Goal: Task Accomplishment & Management: Use online tool/utility

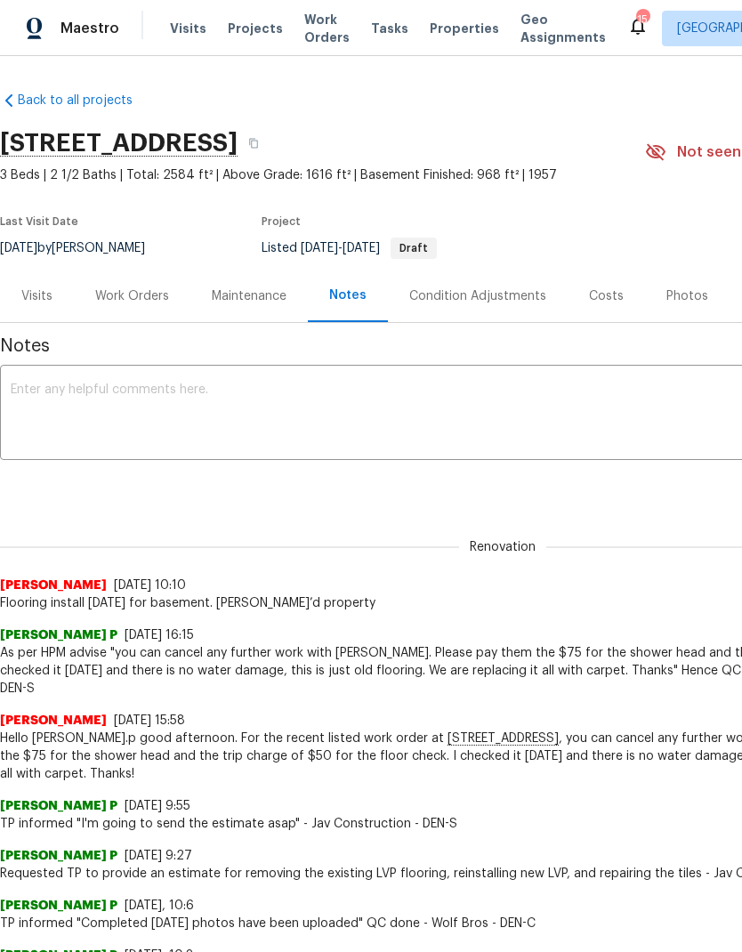
scroll to position [57, 0]
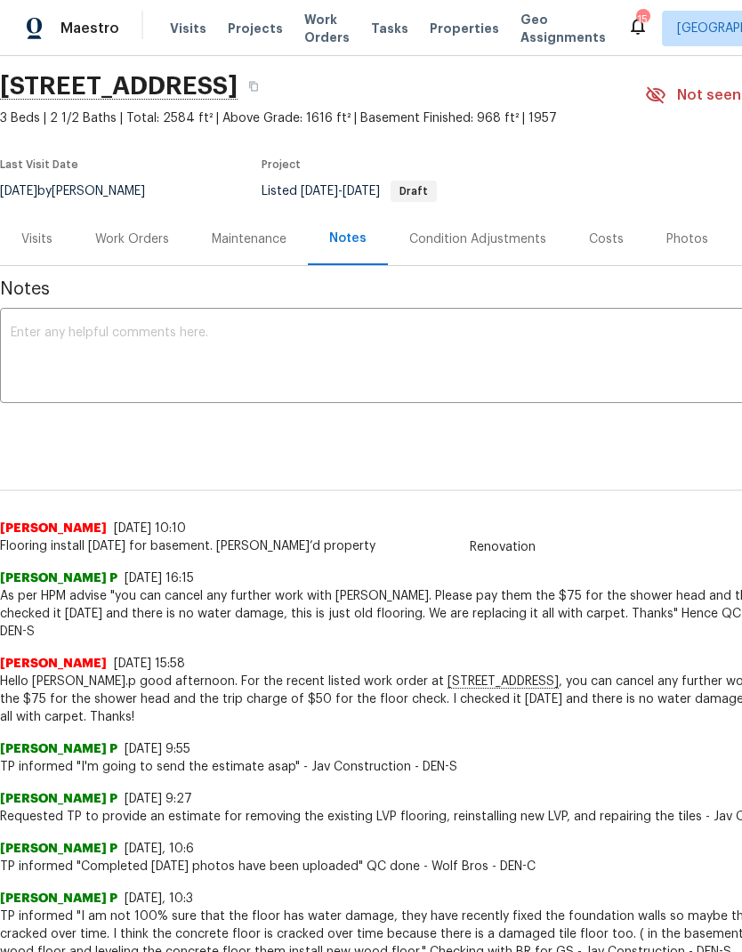
click at [253, 28] on span "Projects" at bounding box center [255, 29] width 55 height 18
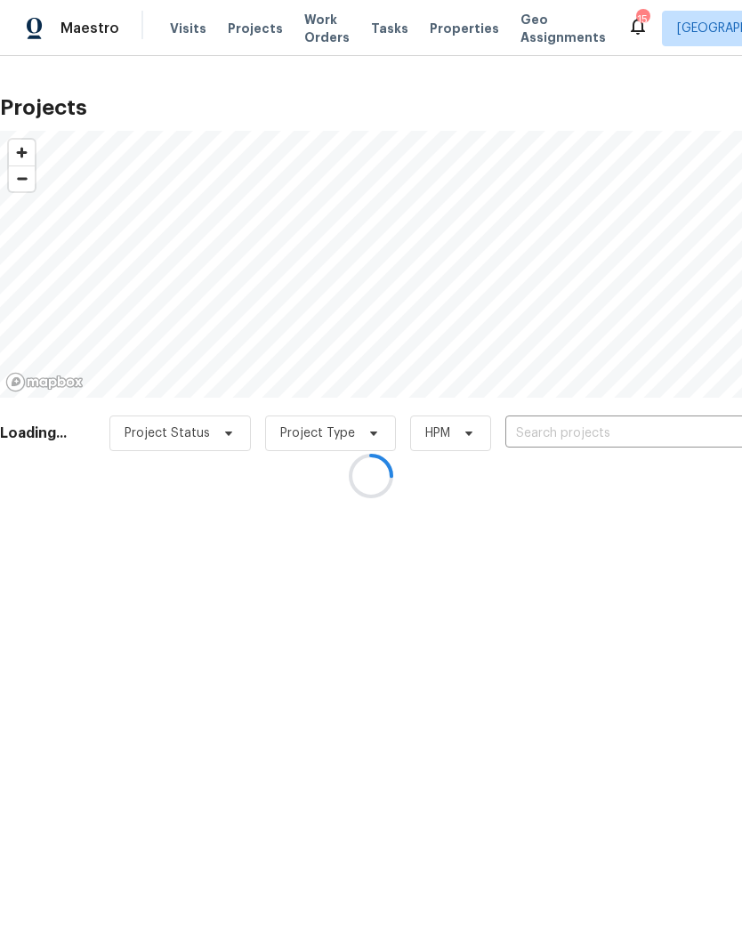
click at [563, 440] on input "text" at bounding box center [607, 434] width 204 height 28
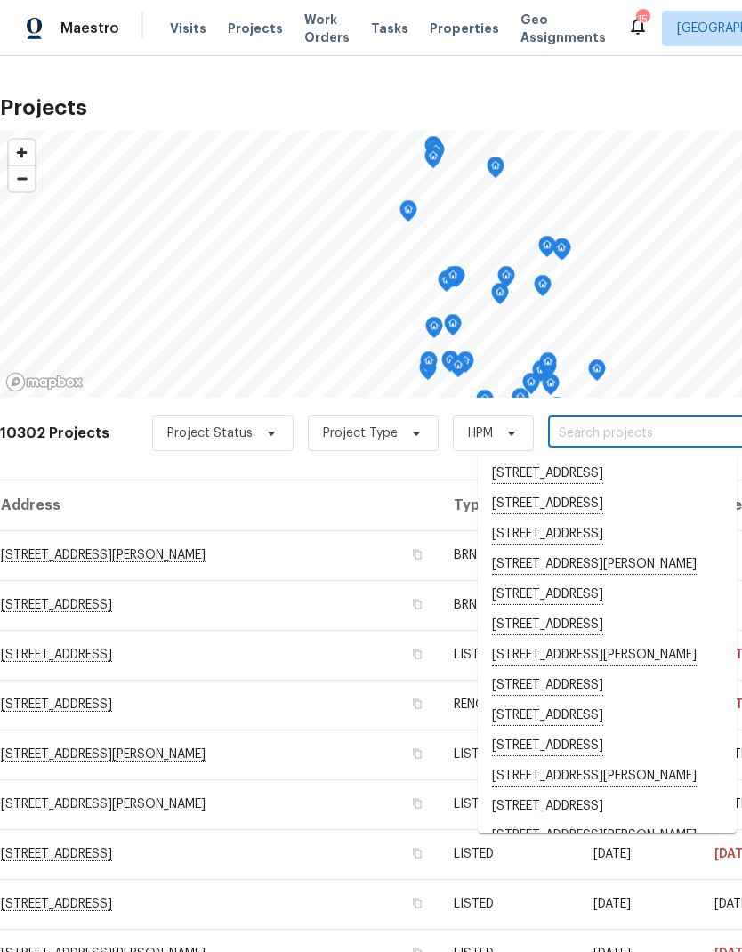
click at [576, 442] on input "text" at bounding box center [650, 434] width 204 height 28
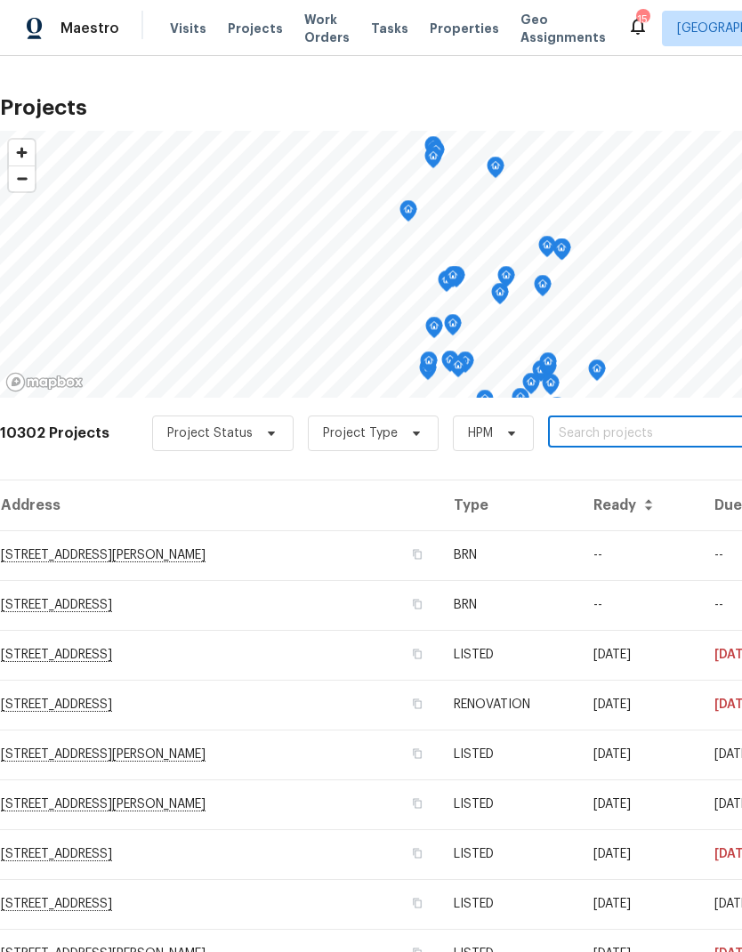
paste input "[STREET_ADDRESS]"
type input "[STREET_ADDRESS]"
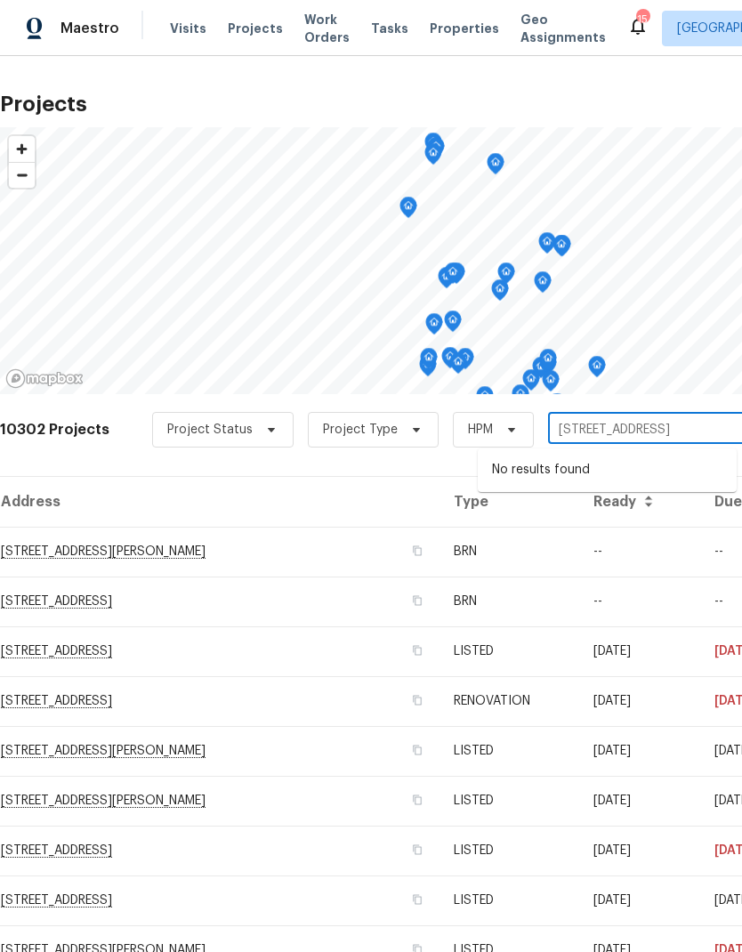
scroll to position [4, 0]
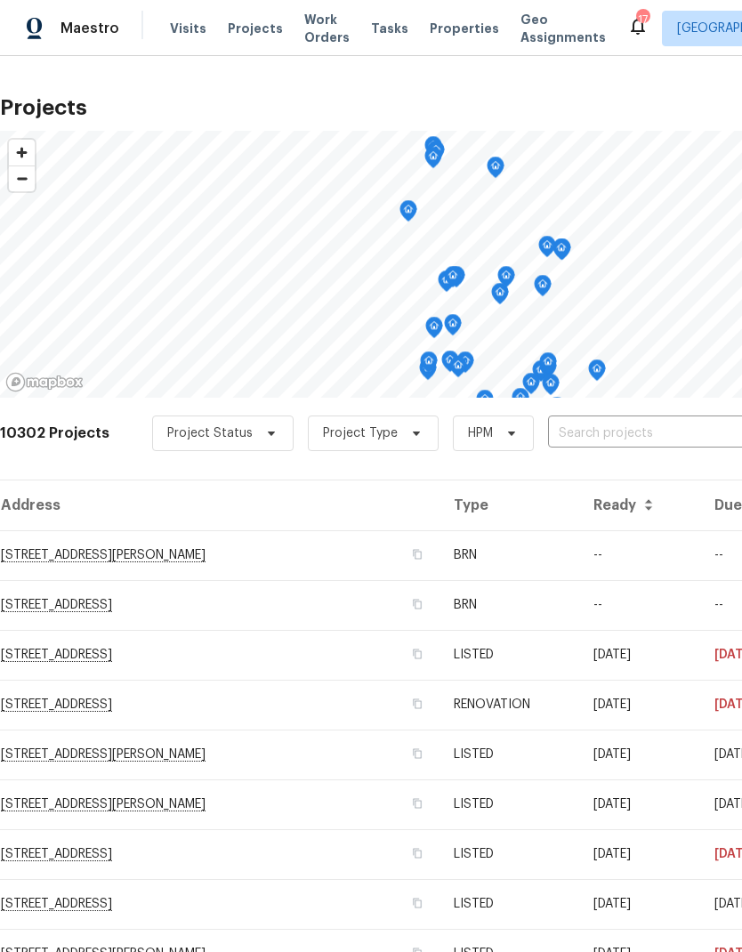
click at [618, 430] on input "text" at bounding box center [650, 434] width 204 height 28
type input "12713"
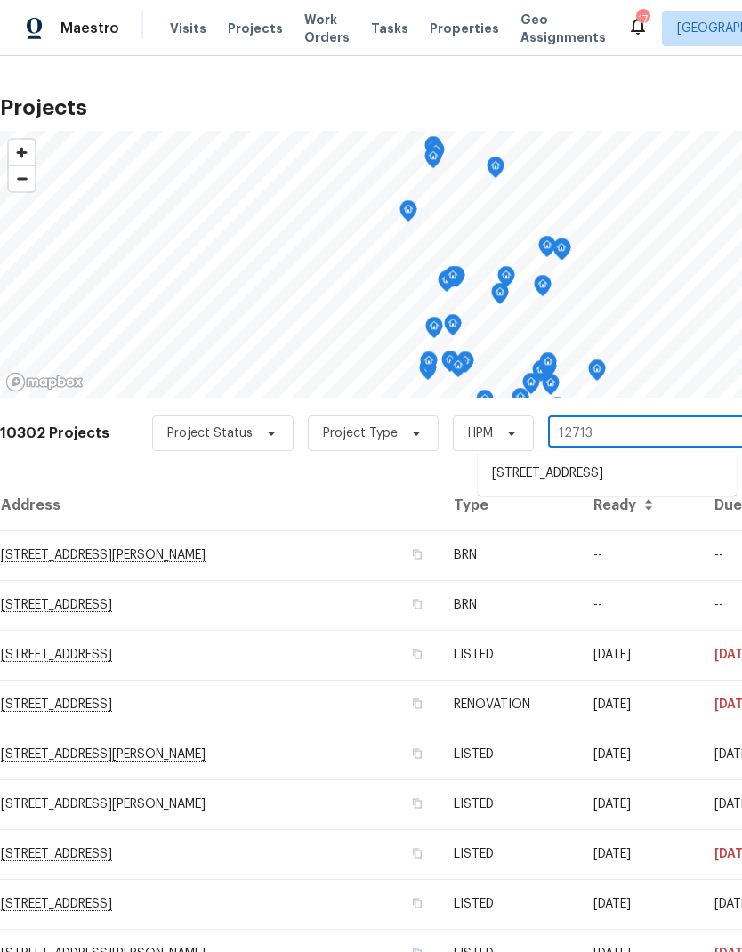
click at [589, 488] on li "[STREET_ADDRESS]" at bounding box center [607, 473] width 259 height 29
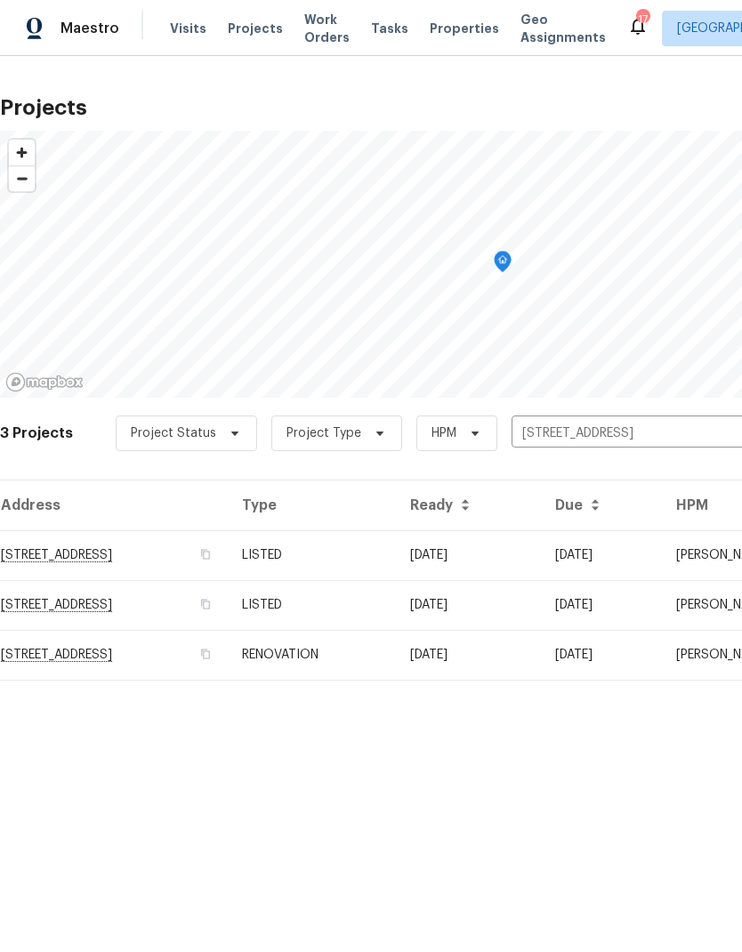
click at [396, 650] on td "RENOVATION" at bounding box center [312, 655] width 168 height 50
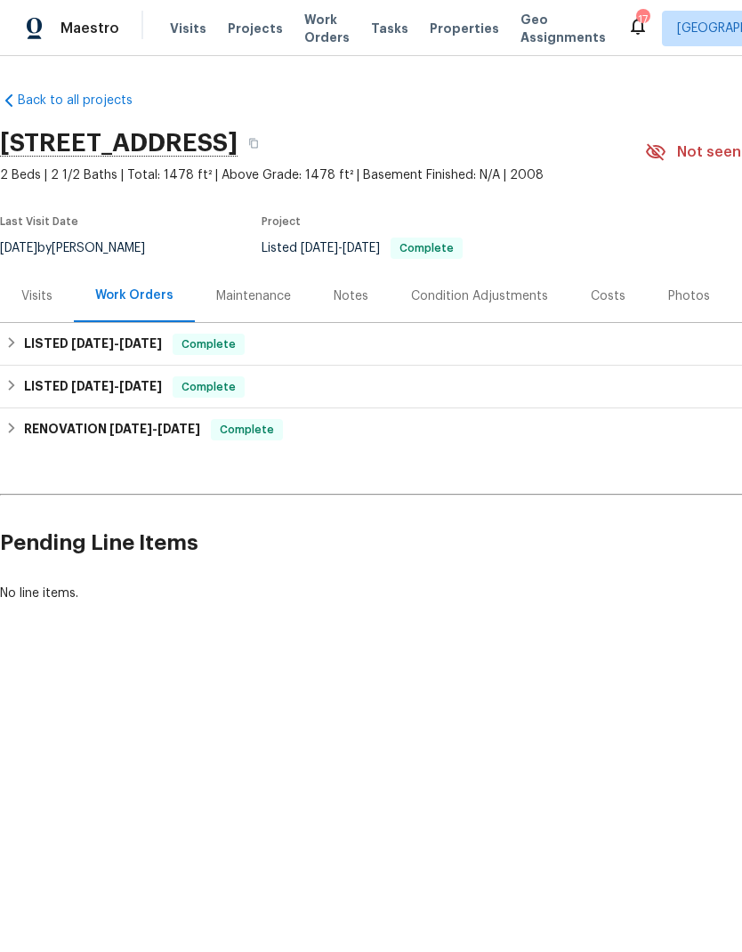
click at [38, 301] on div "Visits" at bounding box center [36, 296] width 31 height 18
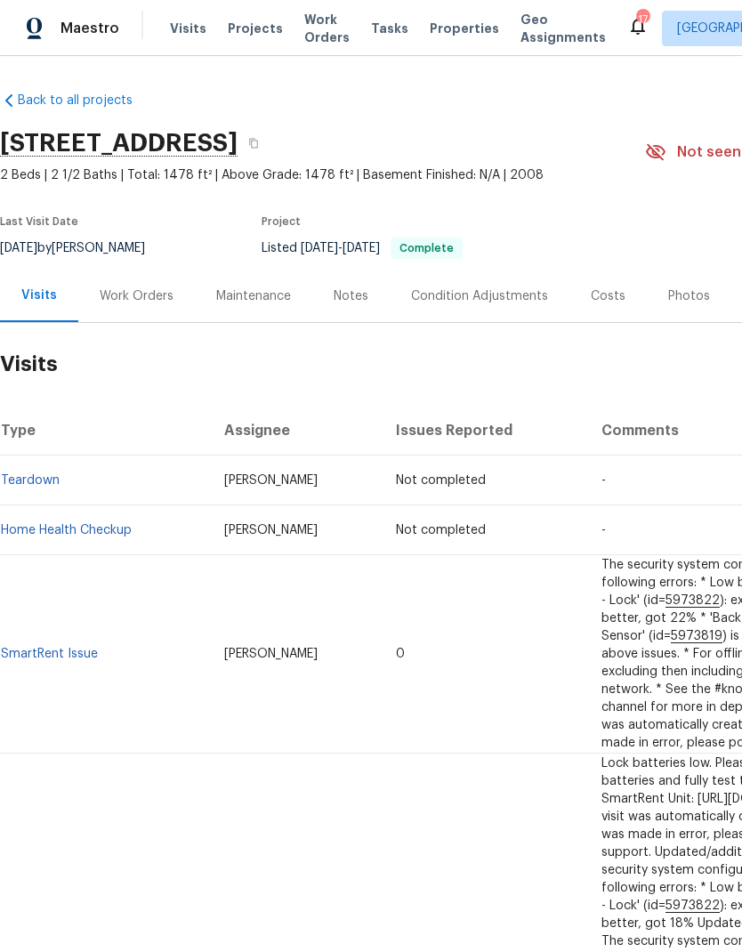
click at [252, 35] on span "Projects" at bounding box center [255, 29] width 55 height 18
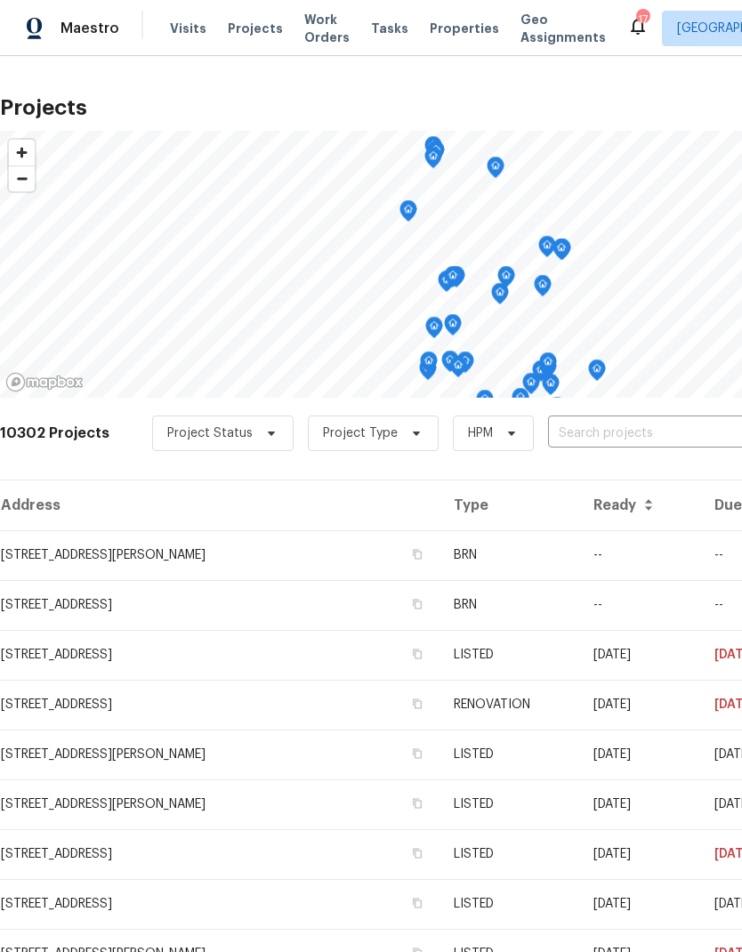
click at [589, 437] on input "text" at bounding box center [650, 434] width 204 height 28
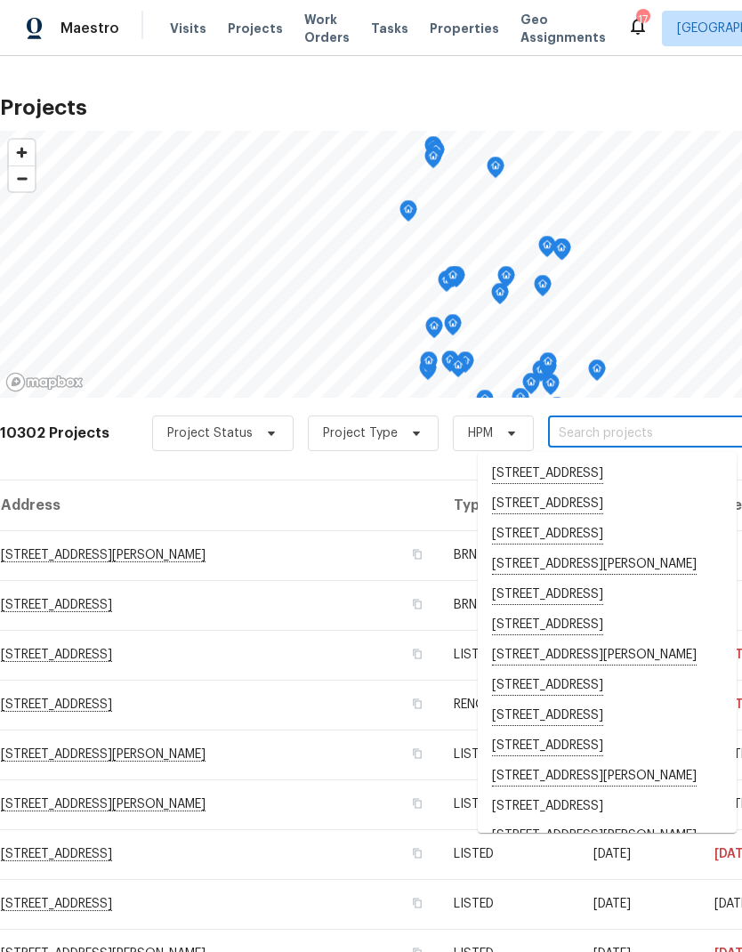
click at [592, 434] on input "text" at bounding box center [650, 434] width 204 height 28
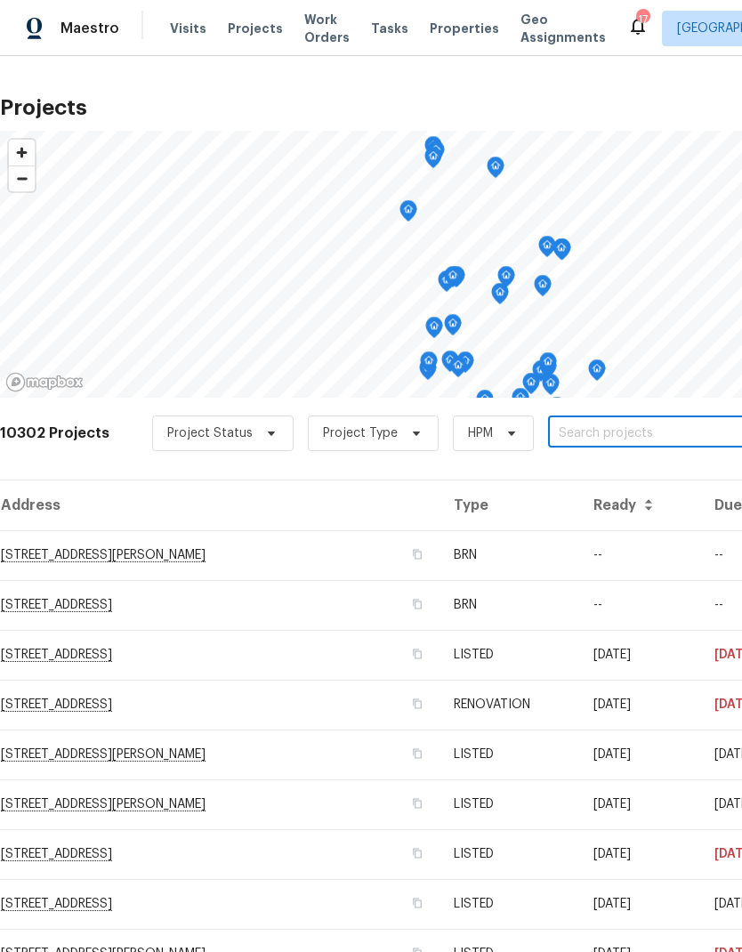
paste input "[STREET_ADDRESS][PERSON_NAME]"
type input "[STREET_ADDRESS][PERSON_NAME]"
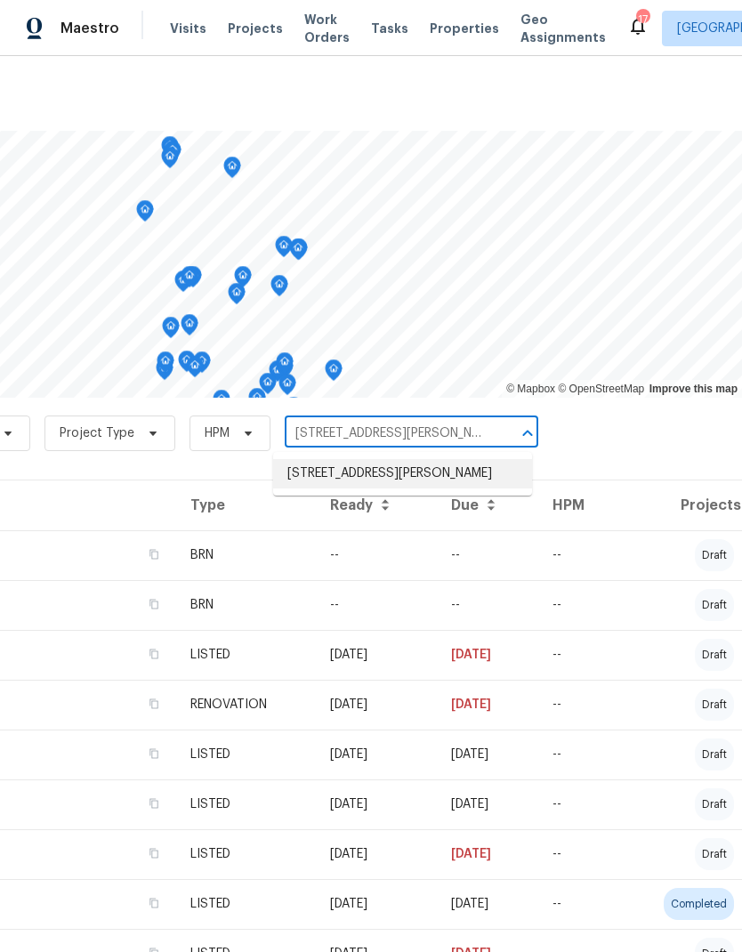
click at [392, 474] on li "[STREET_ADDRESS][PERSON_NAME]" at bounding box center [402, 473] width 259 height 29
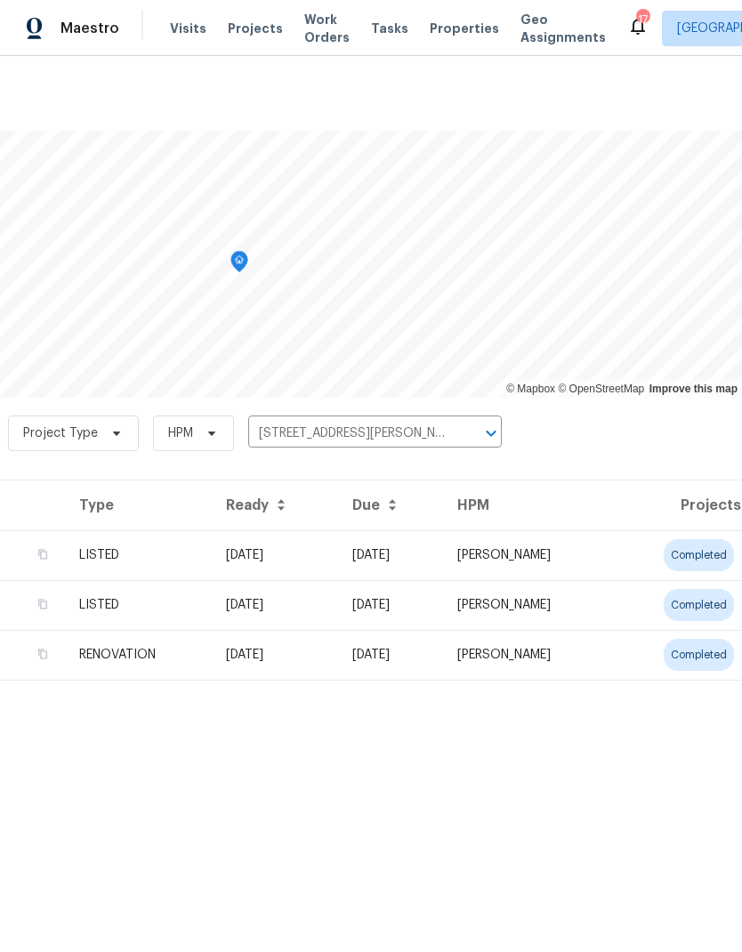
click at [409, 654] on td "[DATE]" at bounding box center [390, 655] width 105 height 50
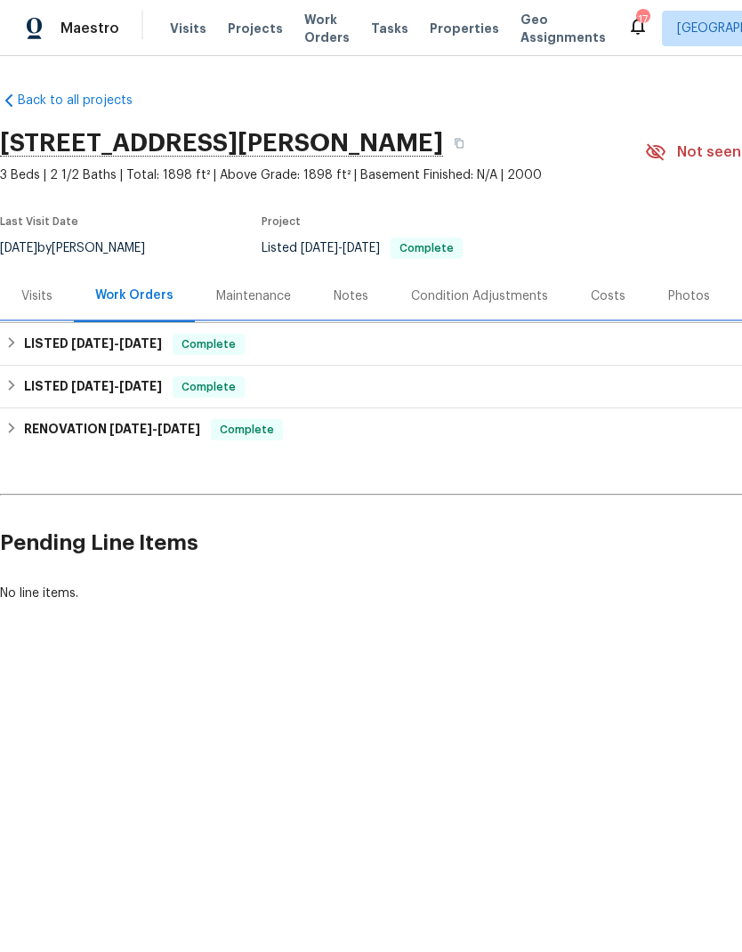
click at [29, 354] on h6 "LISTED [DATE] - [DATE]" at bounding box center [93, 343] width 138 height 21
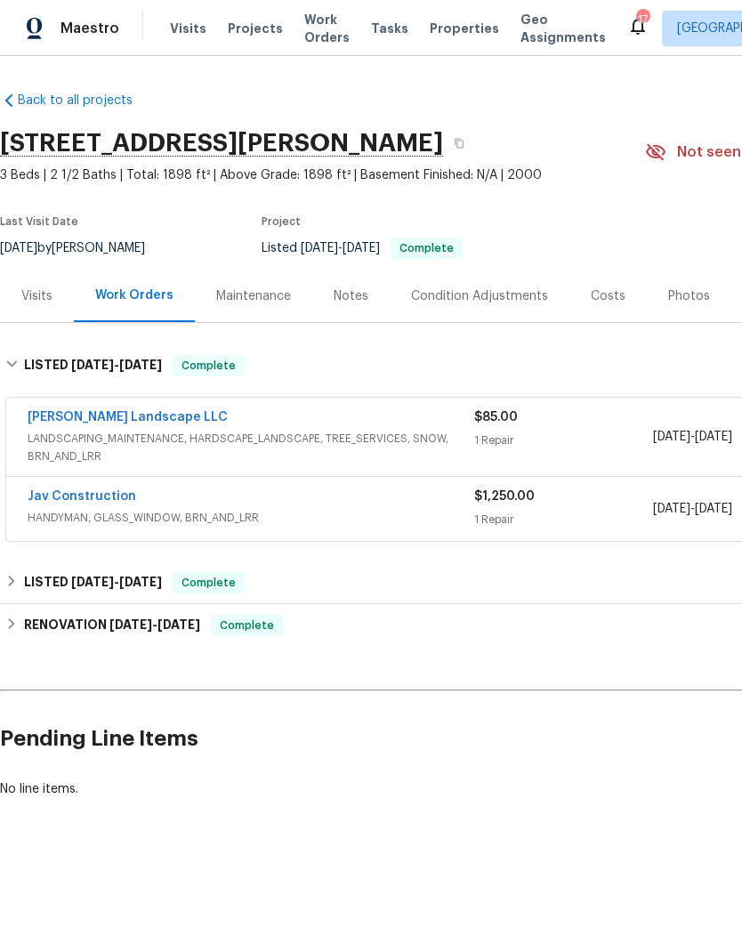
click at [101, 413] on link "[PERSON_NAME] Landscape LLC" at bounding box center [128, 417] width 200 height 12
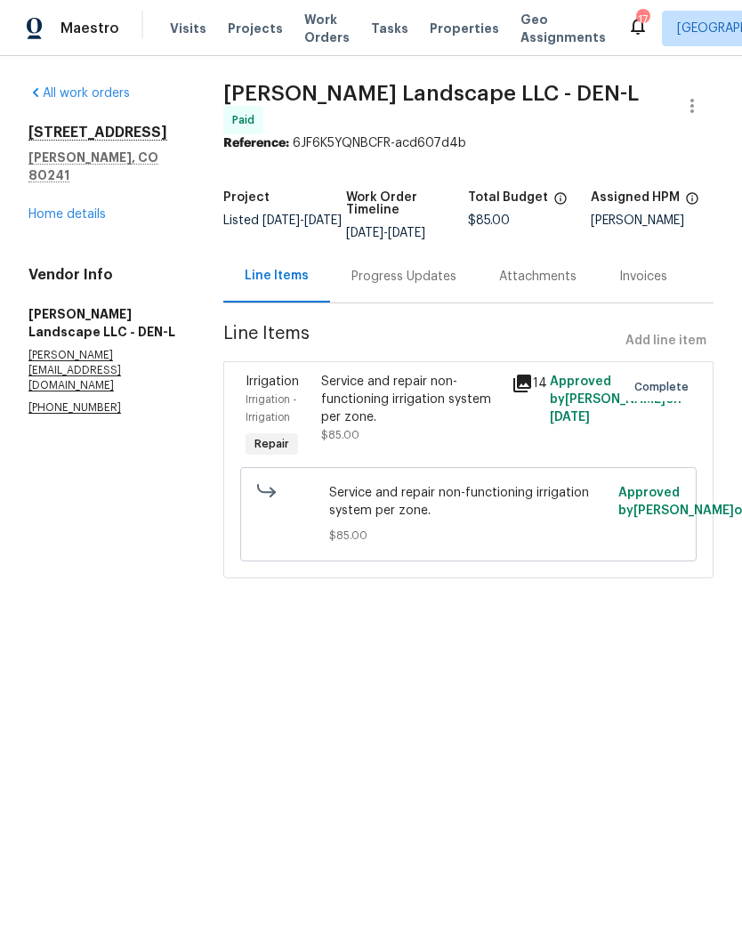
click at [522, 381] on icon at bounding box center [522, 383] width 18 height 18
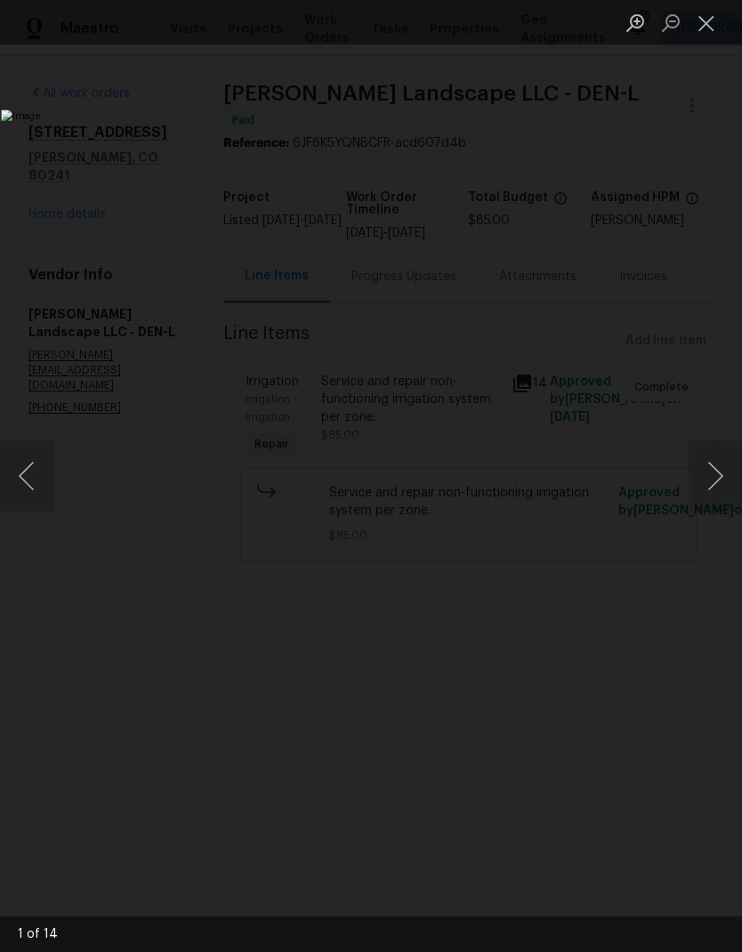
click at [705, 476] on button "Next image" at bounding box center [714, 475] width 53 height 71
click at [709, 478] on button "Next image" at bounding box center [714, 475] width 53 height 71
click at [708, 470] on button "Next image" at bounding box center [714, 475] width 53 height 71
click at [711, 470] on button "Next image" at bounding box center [714, 475] width 53 height 71
click at [706, 469] on button "Next image" at bounding box center [714, 475] width 53 height 71
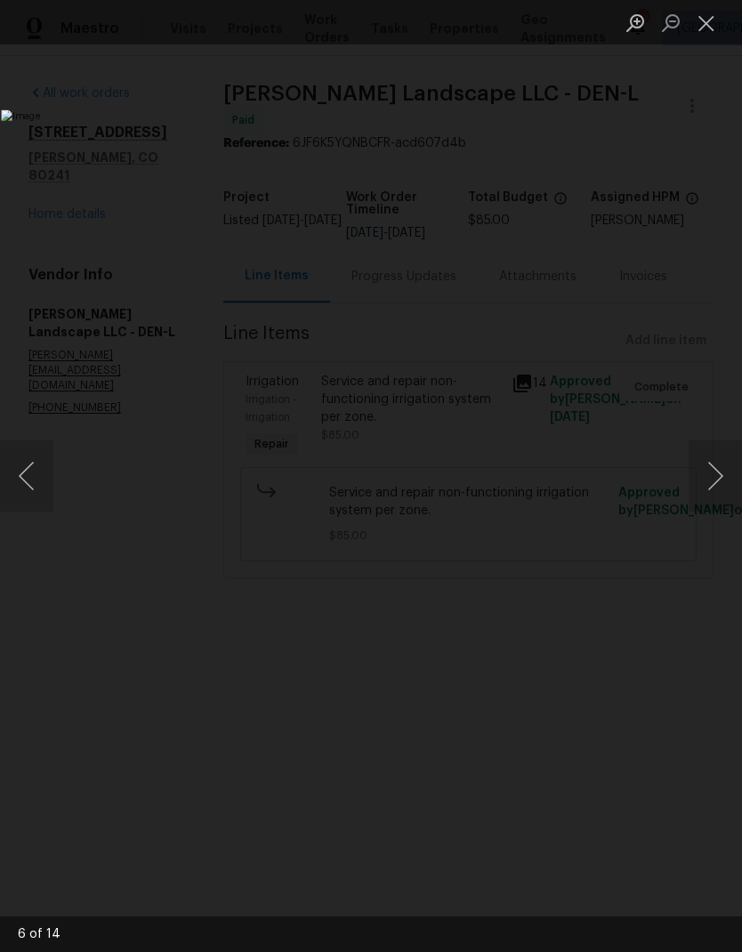
click at [702, 470] on button "Next image" at bounding box center [714, 475] width 53 height 71
click at [696, 12] on button "Close lightbox" at bounding box center [706, 22] width 36 height 31
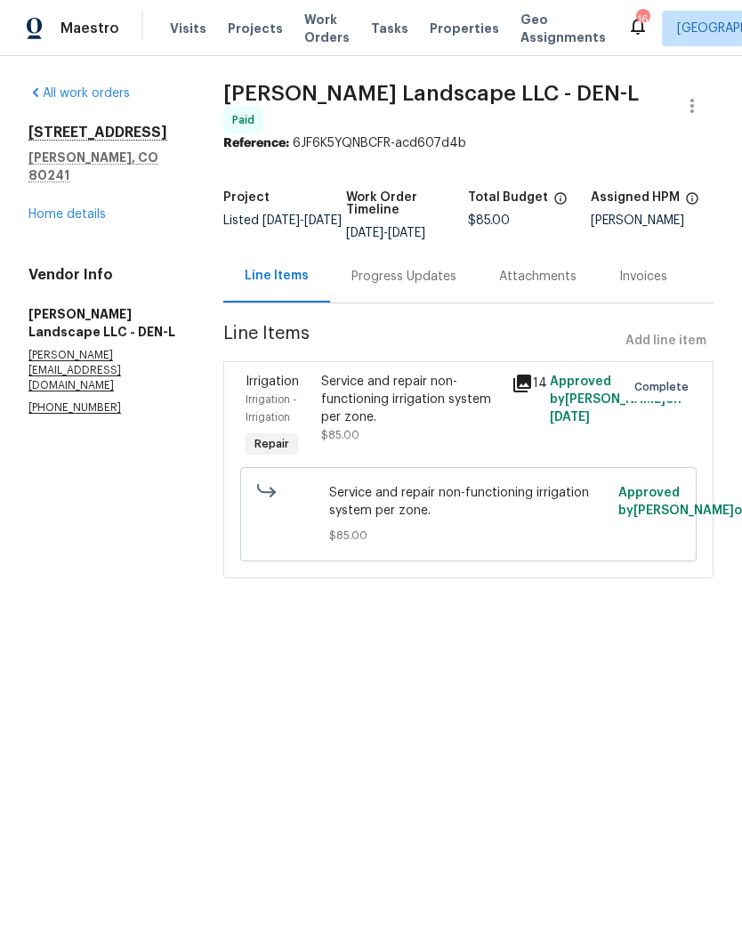
click at [80, 208] on link "Home details" at bounding box center [66, 214] width 77 height 12
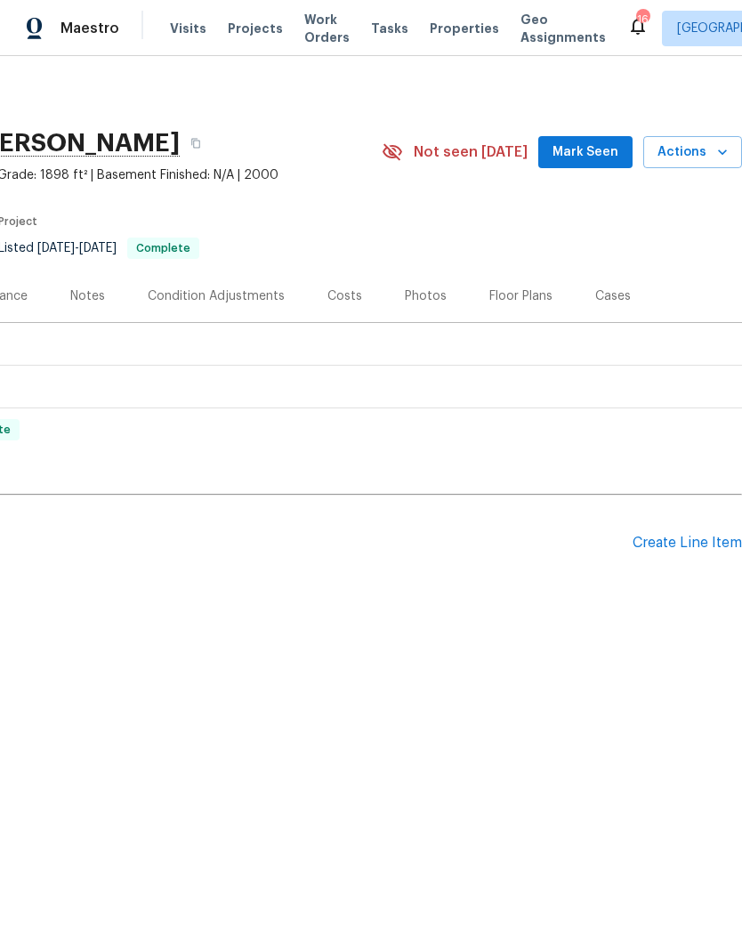
scroll to position [0, 263]
click at [695, 543] on div "Create Line Item" at bounding box center [686, 542] width 109 height 17
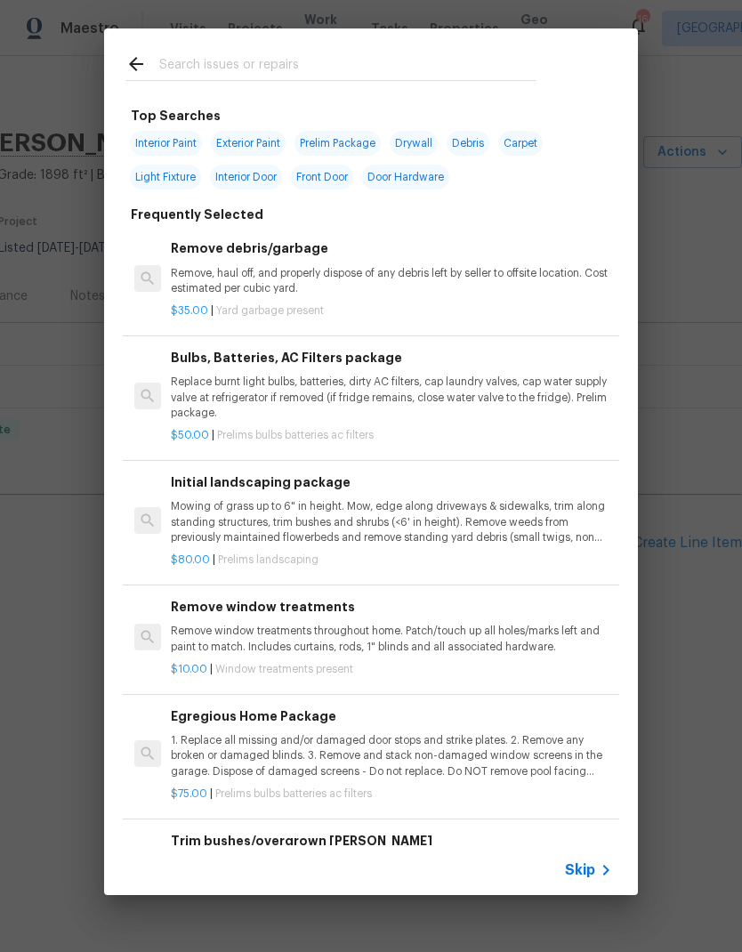
click at [593, 869] on span "Skip" at bounding box center [580, 870] width 30 height 18
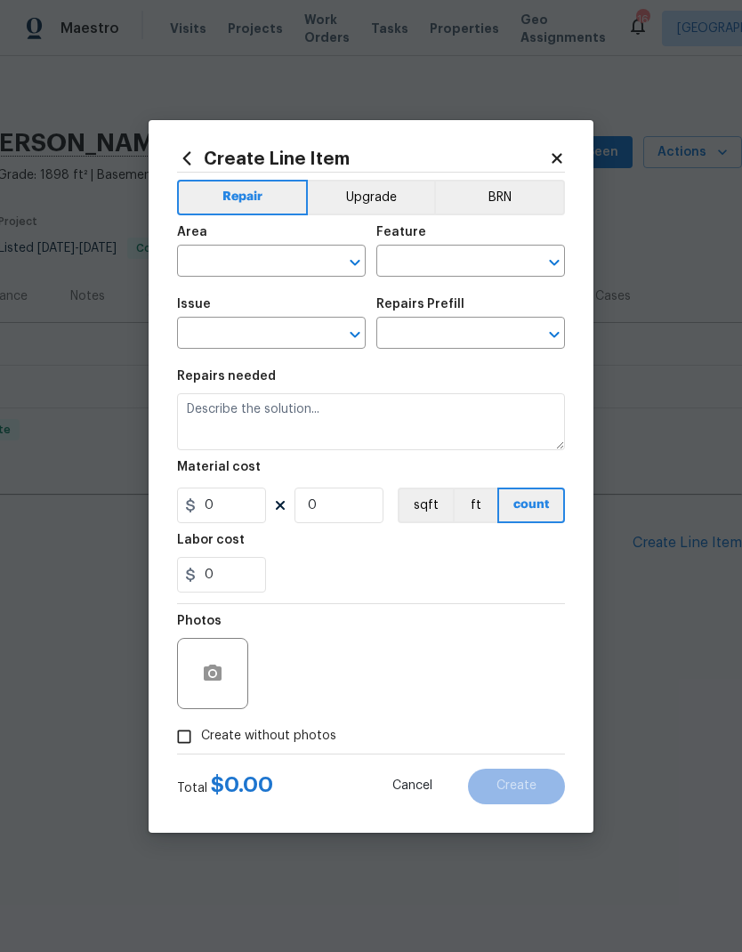
click at [223, 265] on input "text" at bounding box center [246, 263] width 139 height 28
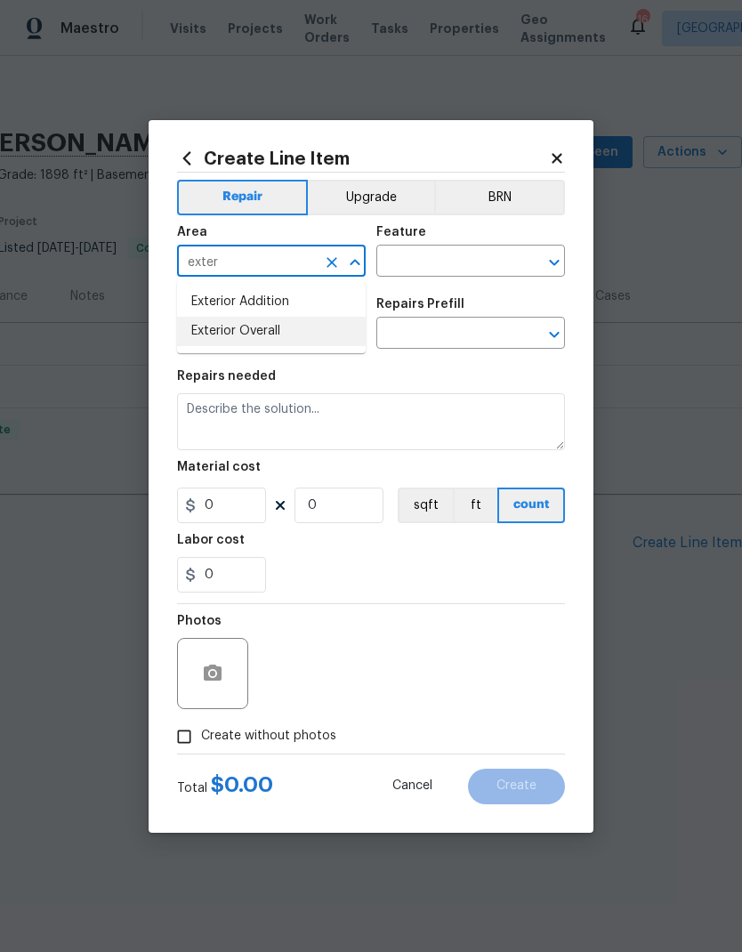
click at [270, 338] on li "Exterior Overall" at bounding box center [271, 331] width 189 height 29
type input "Exterior Overall"
click at [449, 258] on input "text" at bounding box center [445, 263] width 139 height 28
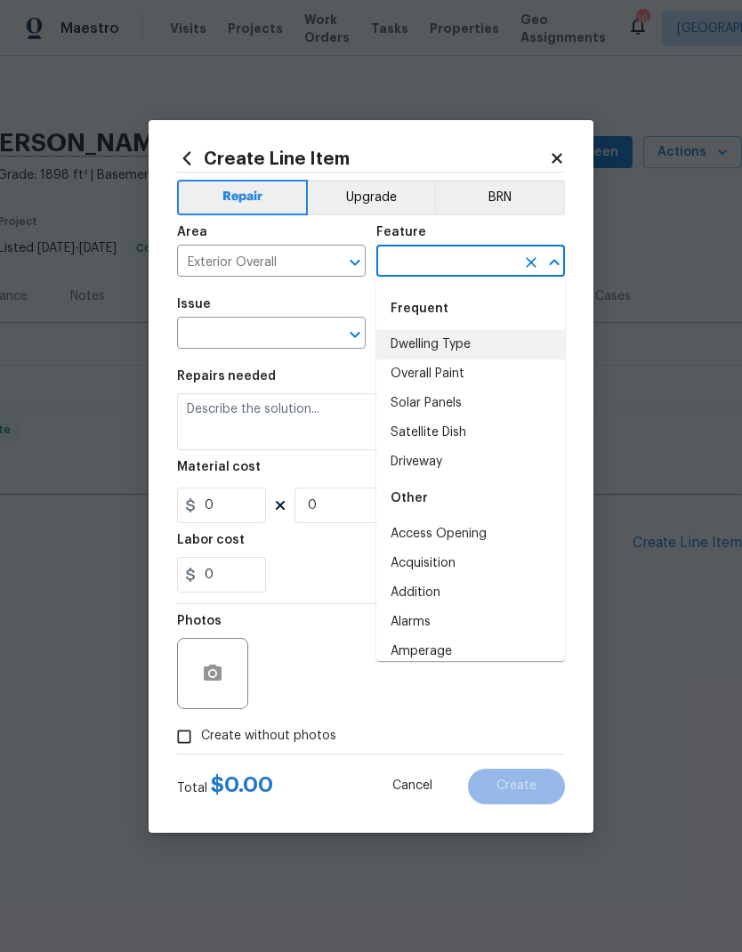
click at [466, 348] on li "Dwelling Type" at bounding box center [470, 344] width 189 height 29
type input "Dwelling Type"
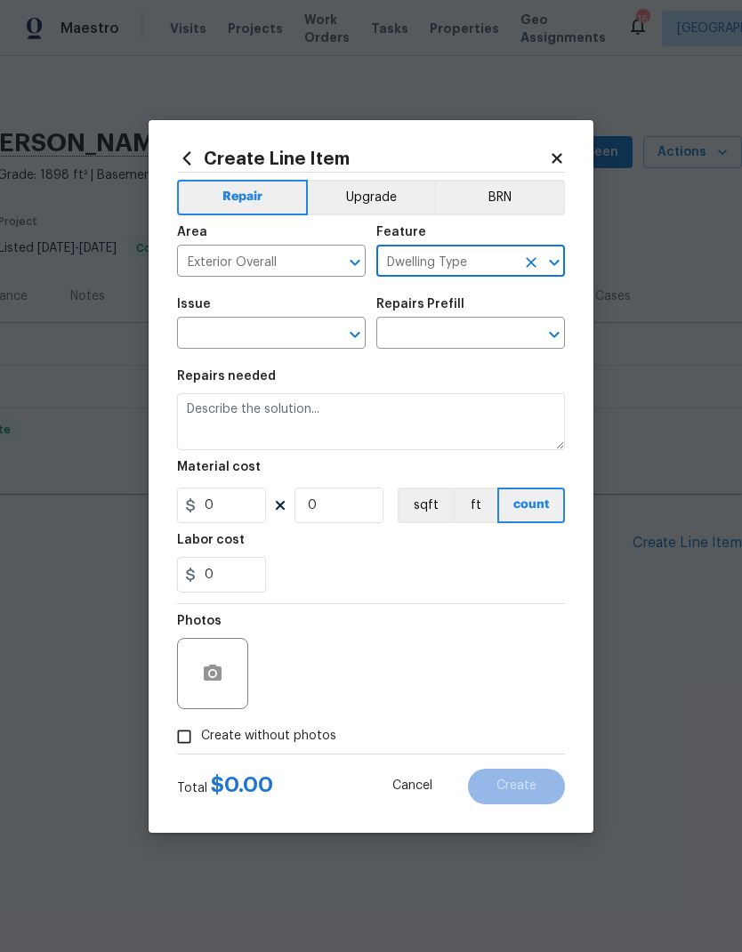
click at [225, 327] on input "text" at bounding box center [246, 335] width 139 height 28
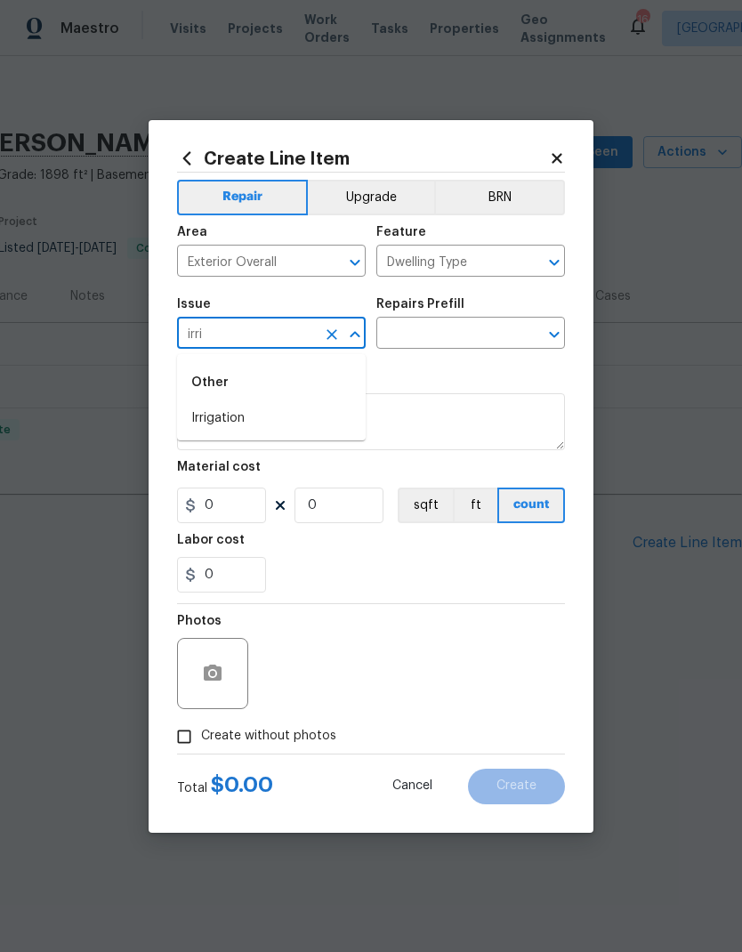
click at [246, 426] on li "Irrigation" at bounding box center [271, 418] width 189 height 29
type input "Irrigation"
click at [480, 324] on input "text" at bounding box center [445, 335] width 139 height 28
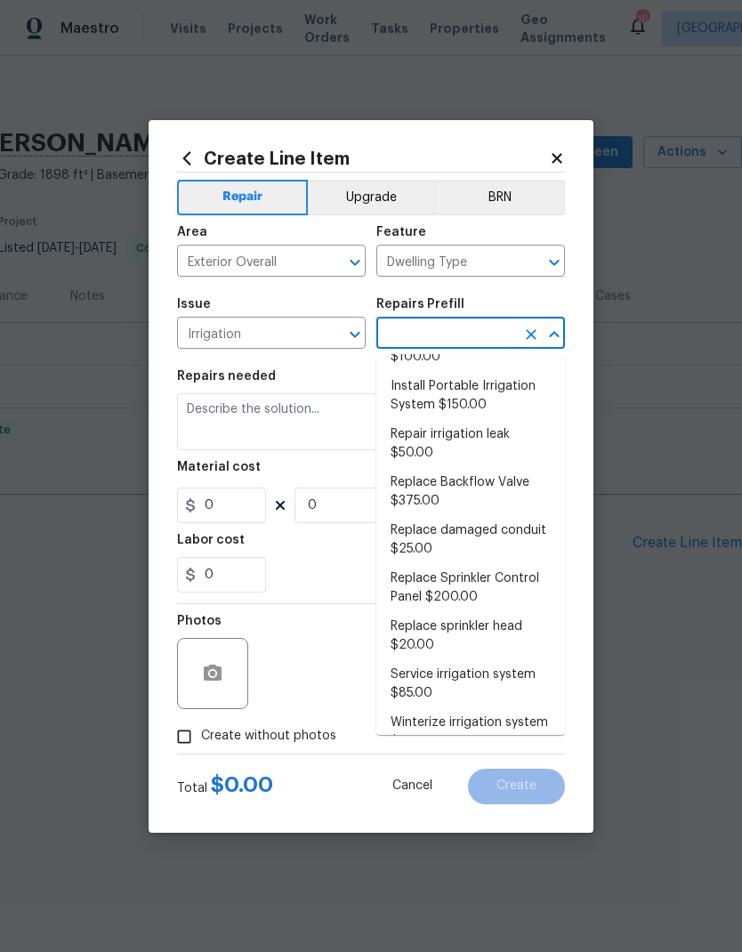
scroll to position [37, 0]
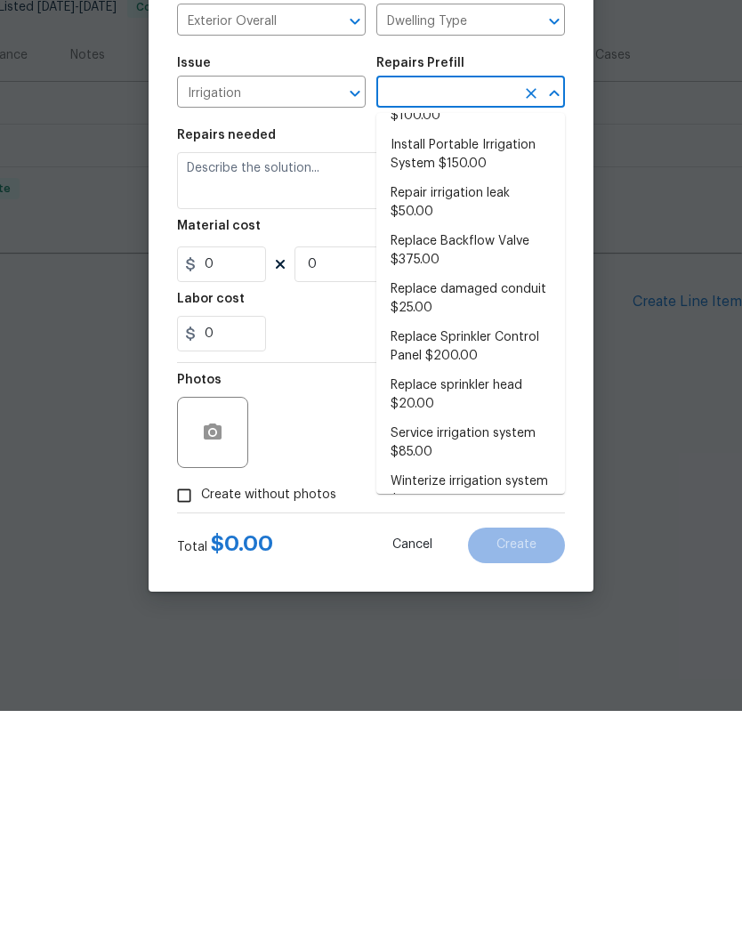
click at [498, 660] on li "Service irrigation system $85.00" at bounding box center [470, 684] width 189 height 48
type input "Service irrigation system $85.00"
type textarea "Service and repair non-functioning irrigation system per zone."
type input "1"
type input "85"
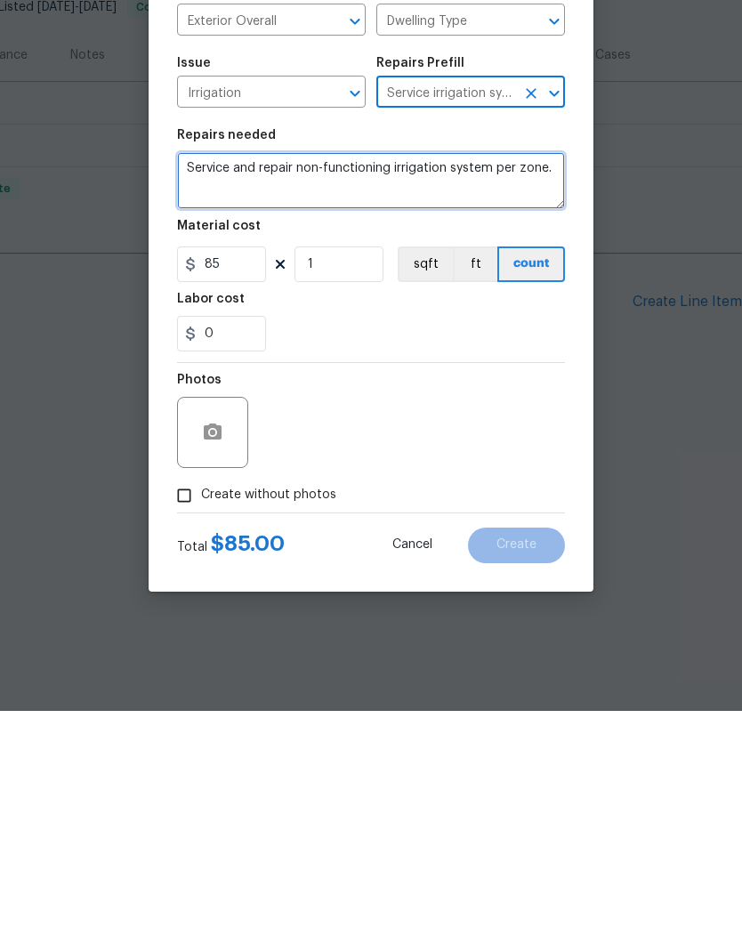
click at [287, 393] on textarea "Service and repair non-functioning irrigation system per zone." at bounding box center [371, 421] width 388 height 57
click at [286, 393] on textarea "Service and repair non-functioning irrigation system per zone." at bounding box center [371, 421] width 388 height 57
click at [298, 393] on textarea "Service and repair non-functioning irrigation system per zone." at bounding box center [371, 421] width 388 height 57
click at [297, 393] on textarea "Service and repair non-functioning irrigation system per zone." at bounding box center [371, 421] width 388 height 57
click at [303, 393] on textarea "Service and repair non-functioning irrigation system per zone." at bounding box center [371, 421] width 388 height 57
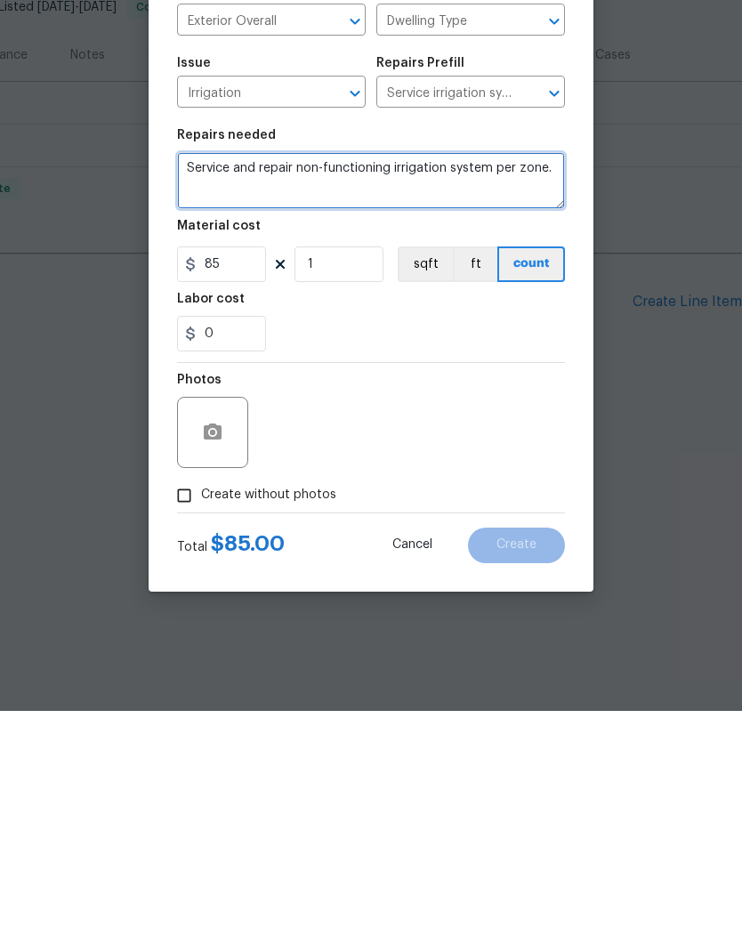
click at [292, 393] on textarea "Service and repair non-functioning irrigation system per zone." at bounding box center [371, 421] width 388 height 57
click at [291, 393] on textarea "Service and repair non-functioning irrigation system per zone." at bounding box center [371, 421] width 388 height 57
type textarea "Hi [PERSON_NAME], I texted you on this one. The timer was never changed and we …"
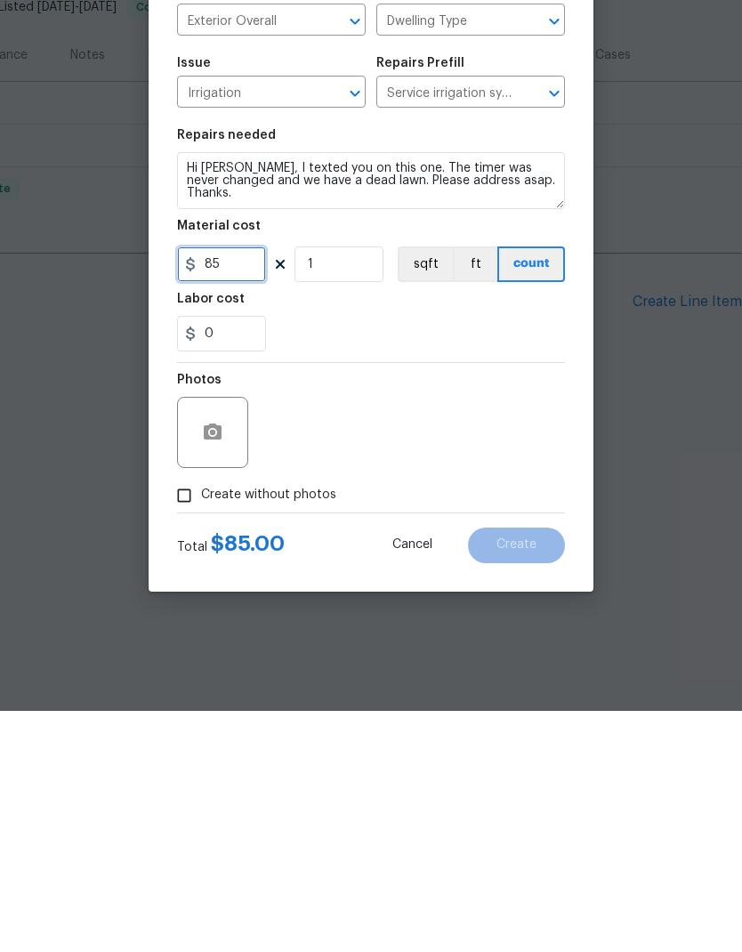
click at [221, 487] on input "85" at bounding box center [221, 505] width 89 height 36
type input "1"
click at [202, 663] on icon "button" at bounding box center [212, 673] width 21 height 21
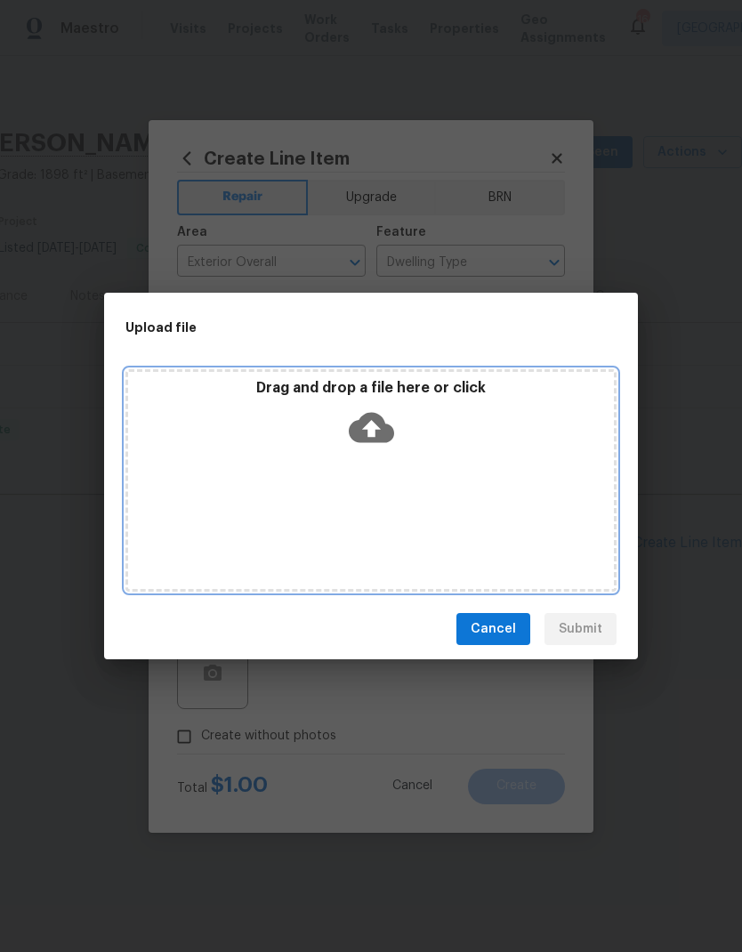
click at [514, 485] on div "Drag and drop a file here or click" at bounding box center [370, 480] width 491 height 222
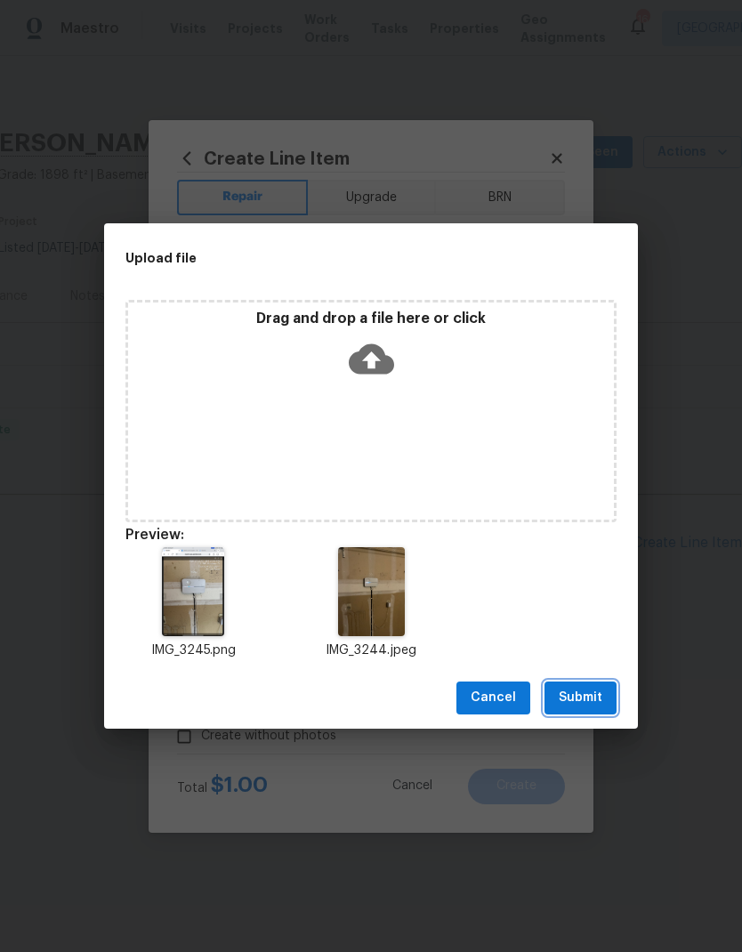
click at [589, 701] on span "Submit" at bounding box center [580, 698] width 44 height 22
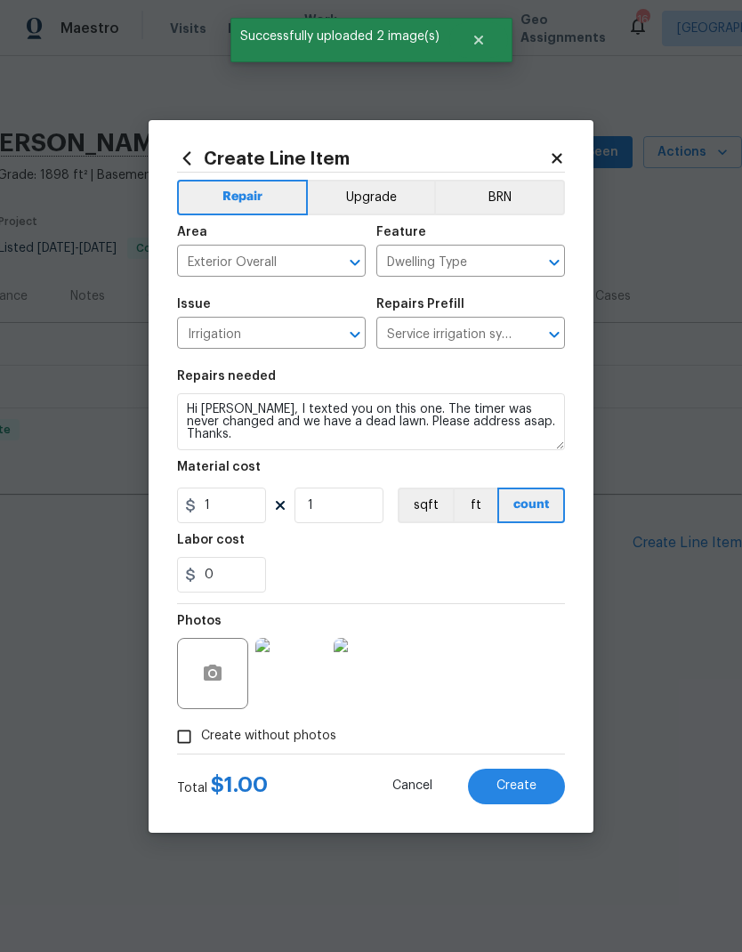
click at [534, 784] on span "Create" at bounding box center [516, 785] width 40 height 13
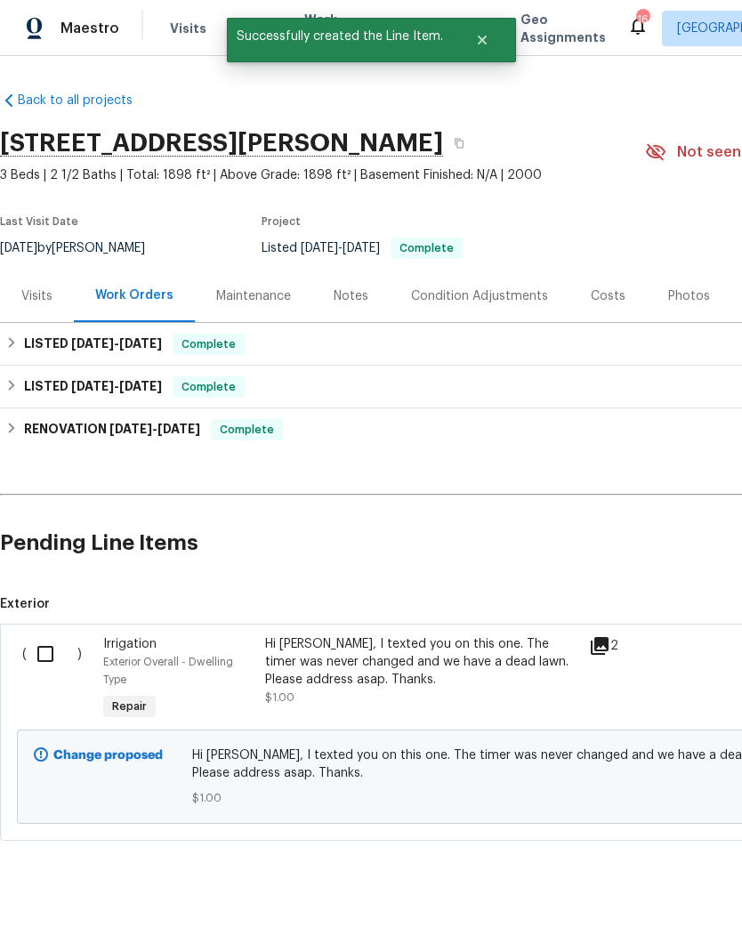
scroll to position [0, 0]
click at [44, 650] on input "checkbox" at bounding box center [52, 653] width 51 height 37
checkbox input "true"
click at [660, 900] on span "Create Work Order" at bounding box center [640, 907] width 118 height 22
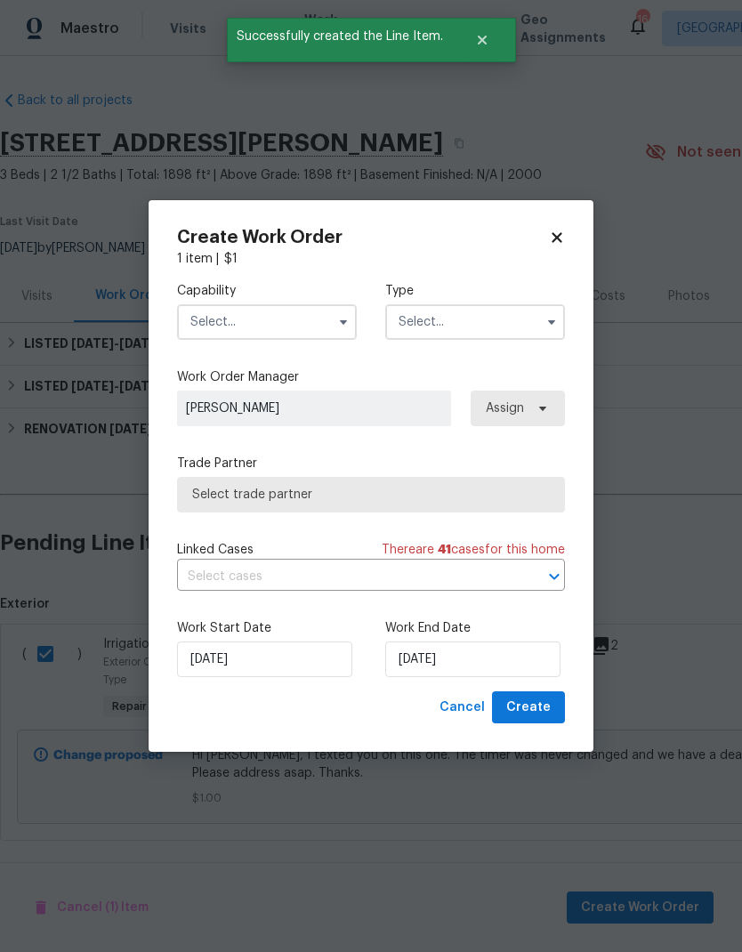
click at [245, 319] on input "text" at bounding box center [267, 322] width 180 height 36
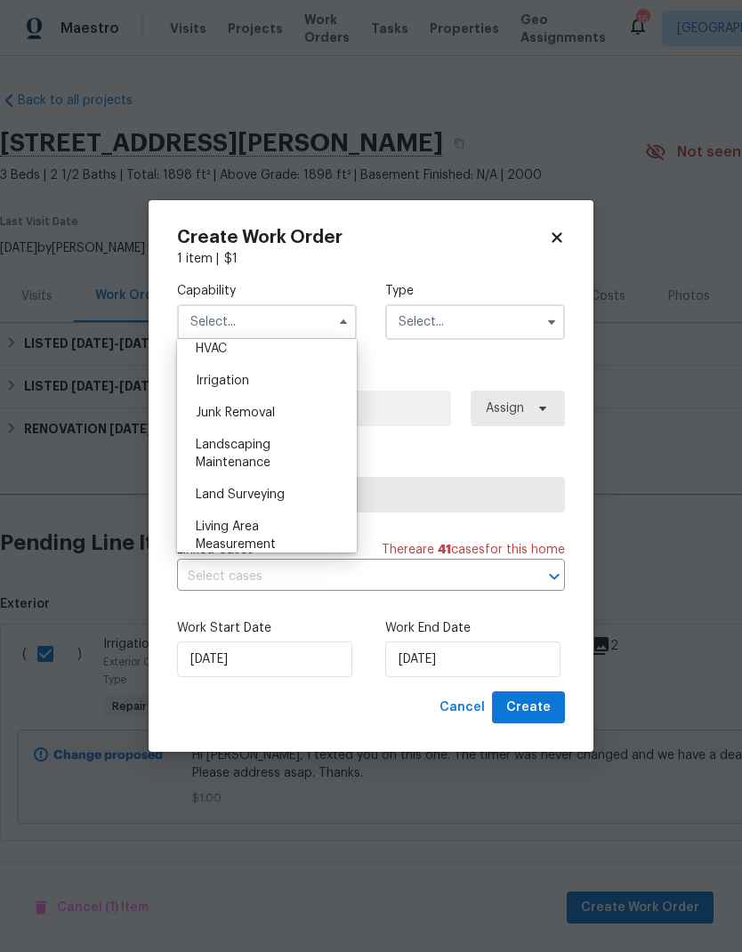
scroll to position [1078, 0]
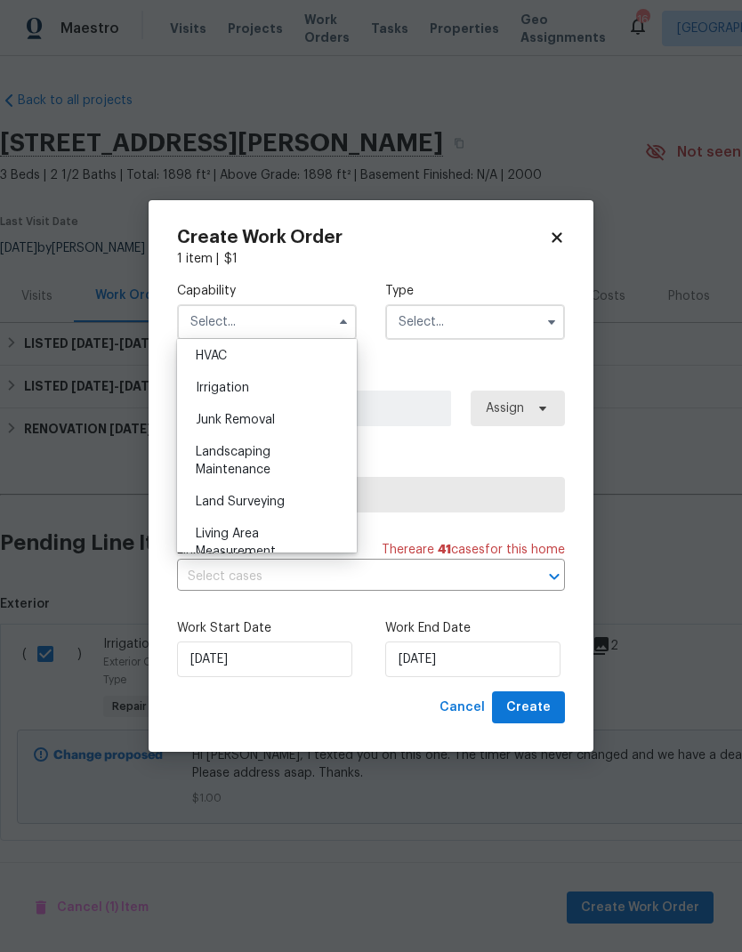
click at [214, 386] on span "Irrigation" at bounding box center [222, 388] width 53 height 12
type input "Irrigation"
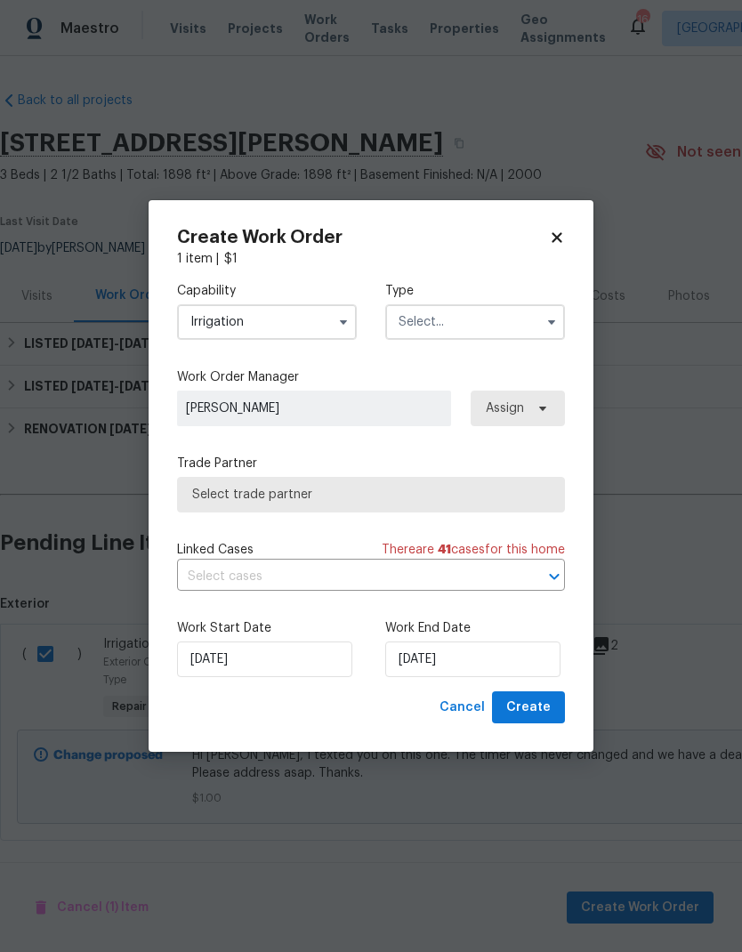
click at [494, 321] on input "text" at bounding box center [475, 322] width 180 height 36
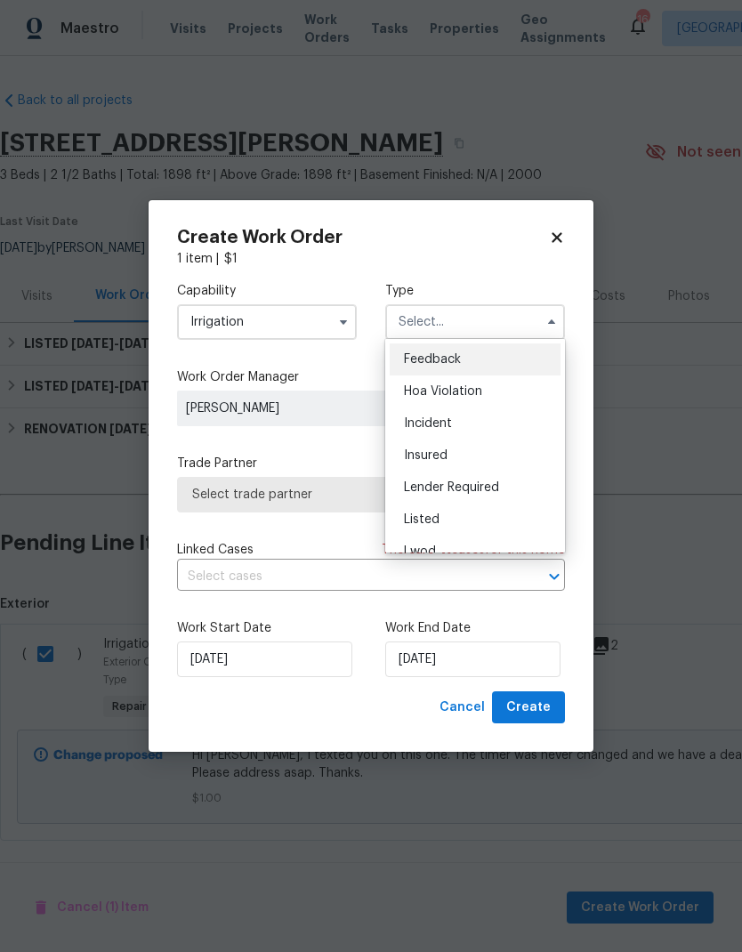
click at [443, 519] on div "Listed" at bounding box center [475, 519] width 171 height 32
type input "Listed"
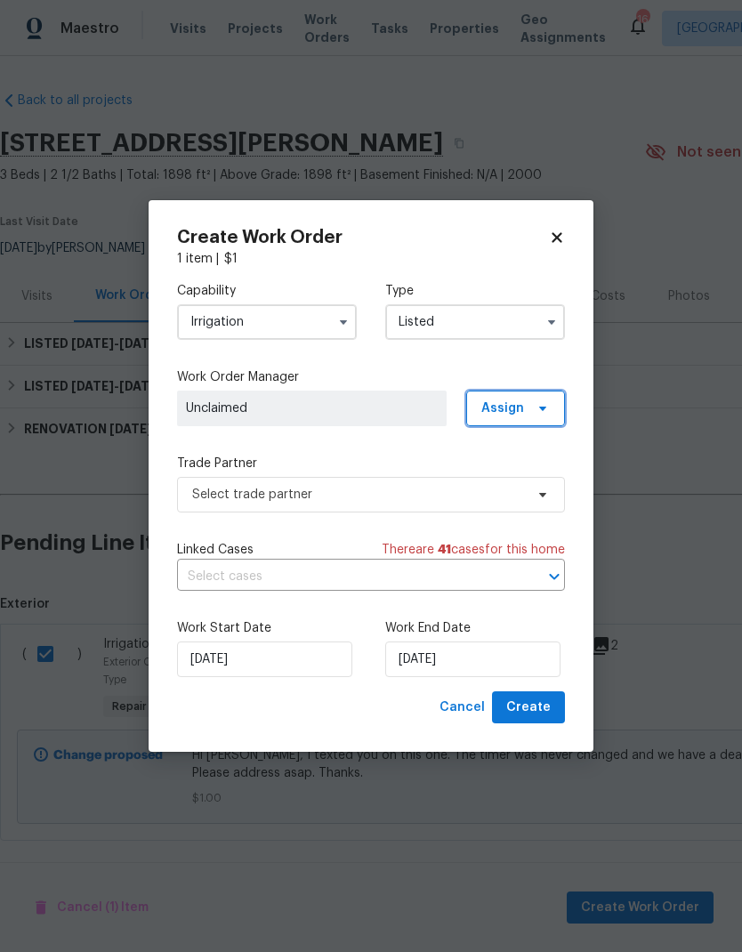
click at [543, 406] on icon at bounding box center [542, 408] width 7 height 4
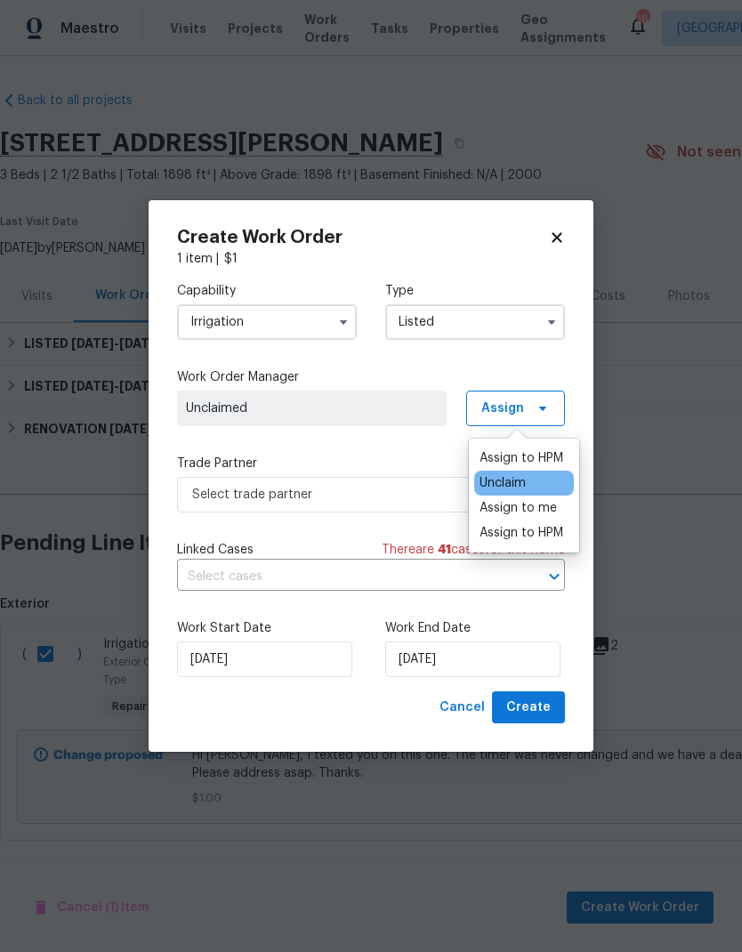
click at [551, 454] on div "Assign to HPM" at bounding box center [521, 458] width 84 height 18
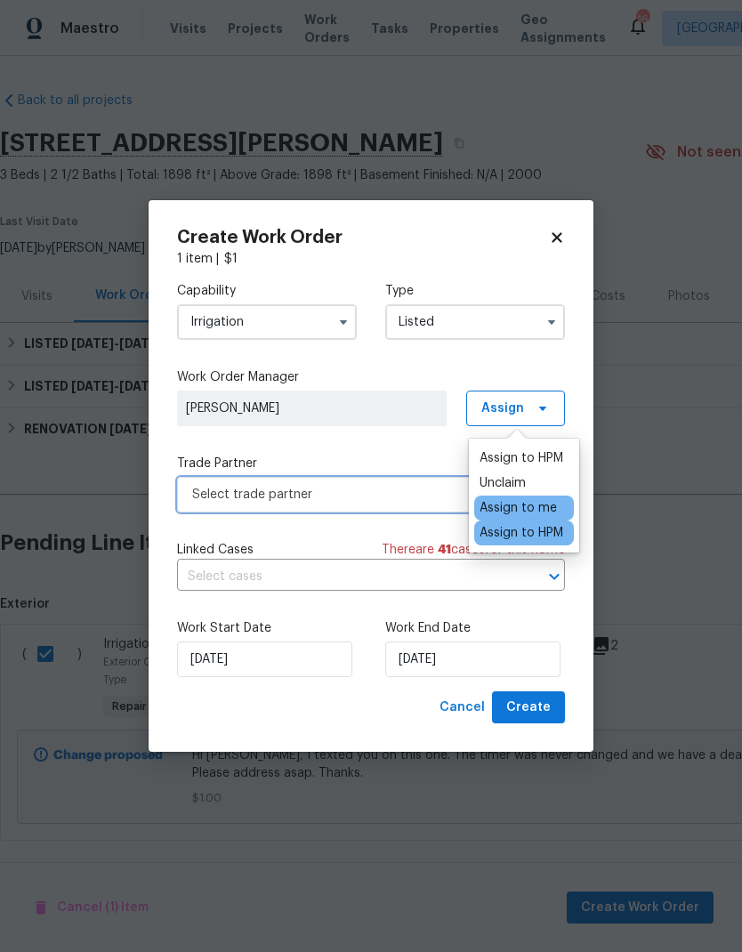
click at [416, 486] on span "Select trade partner" at bounding box center [358, 495] width 332 height 18
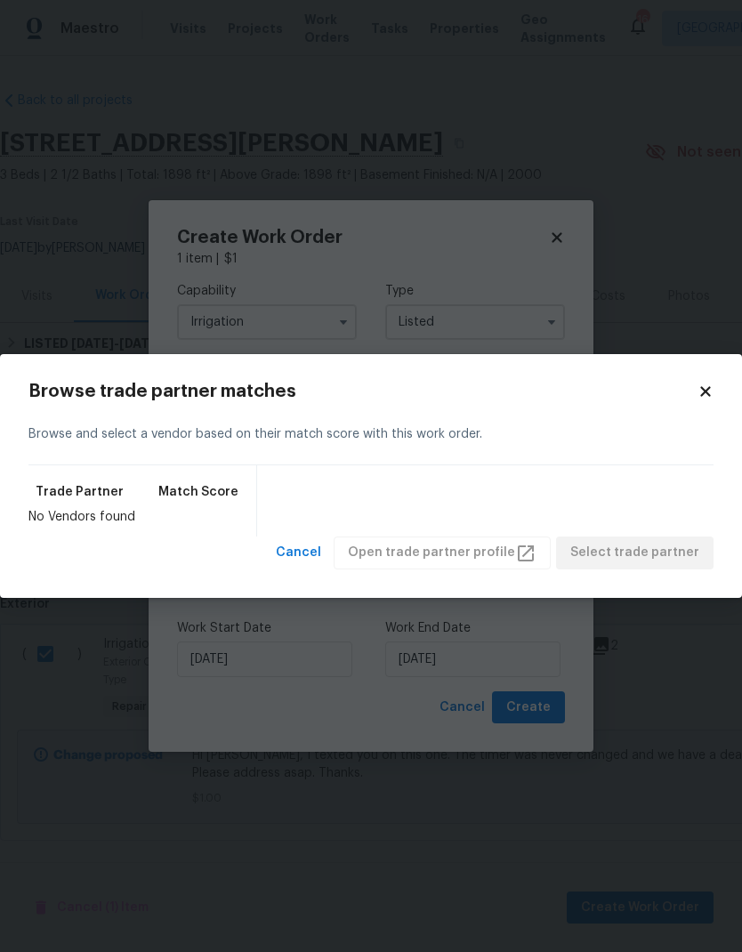
click at [711, 387] on icon at bounding box center [705, 391] width 16 height 16
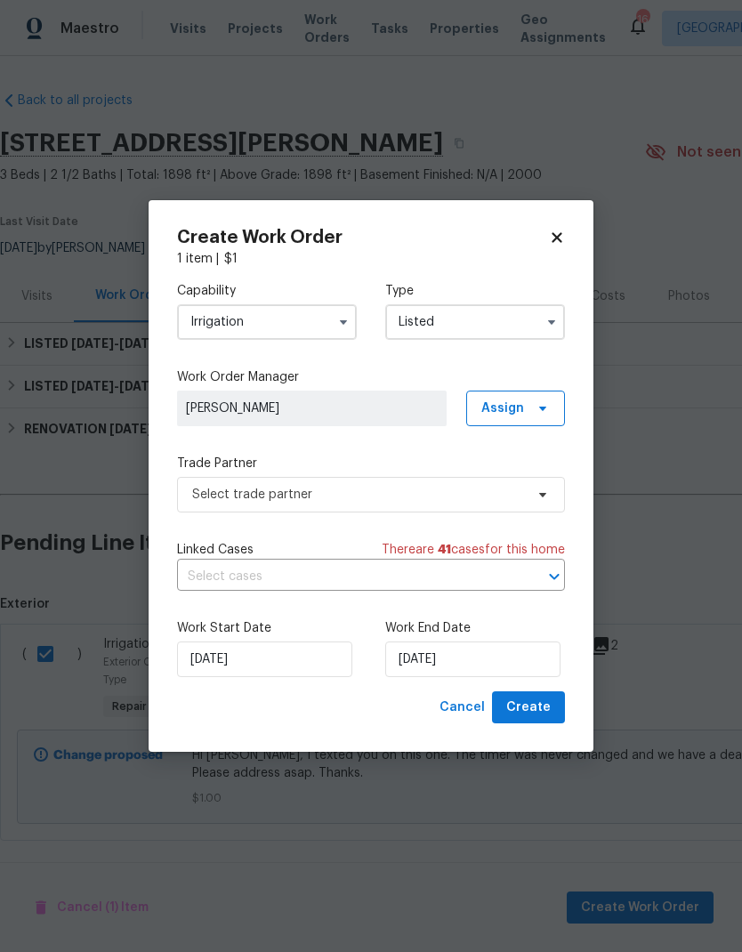
click at [289, 317] on input "Irrigation" at bounding box center [267, 322] width 180 height 36
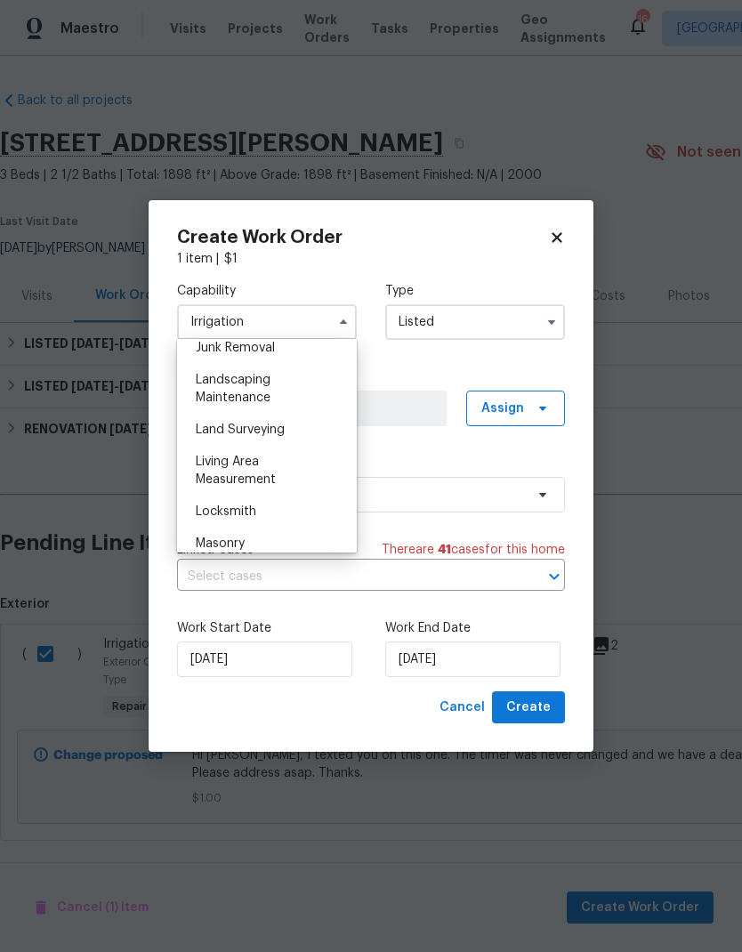
scroll to position [1116, 0]
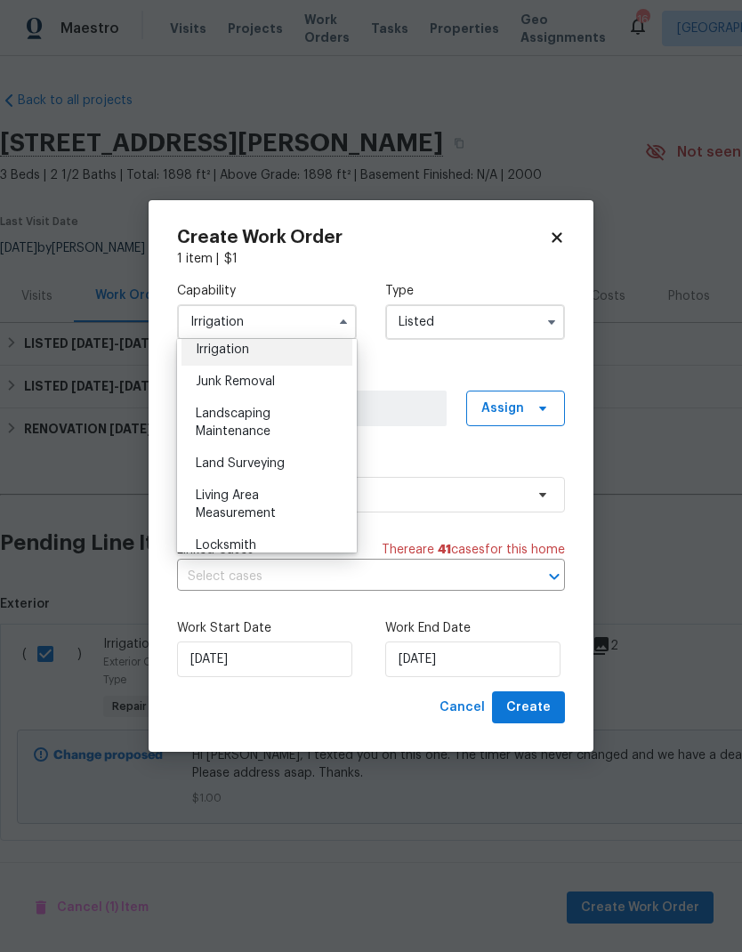
click at [224, 410] on span "Landscaping Maintenance" at bounding box center [233, 422] width 75 height 30
type input "Landscaping Maintenance"
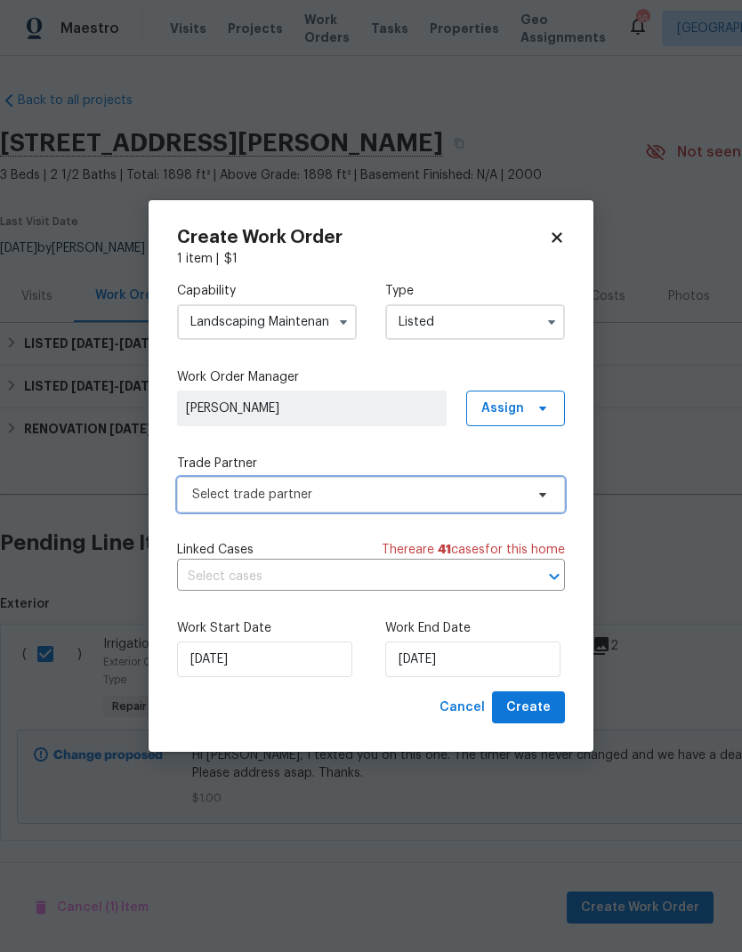
click at [542, 485] on span "Select trade partner" at bounding box center [371, 495] width 388 height 36
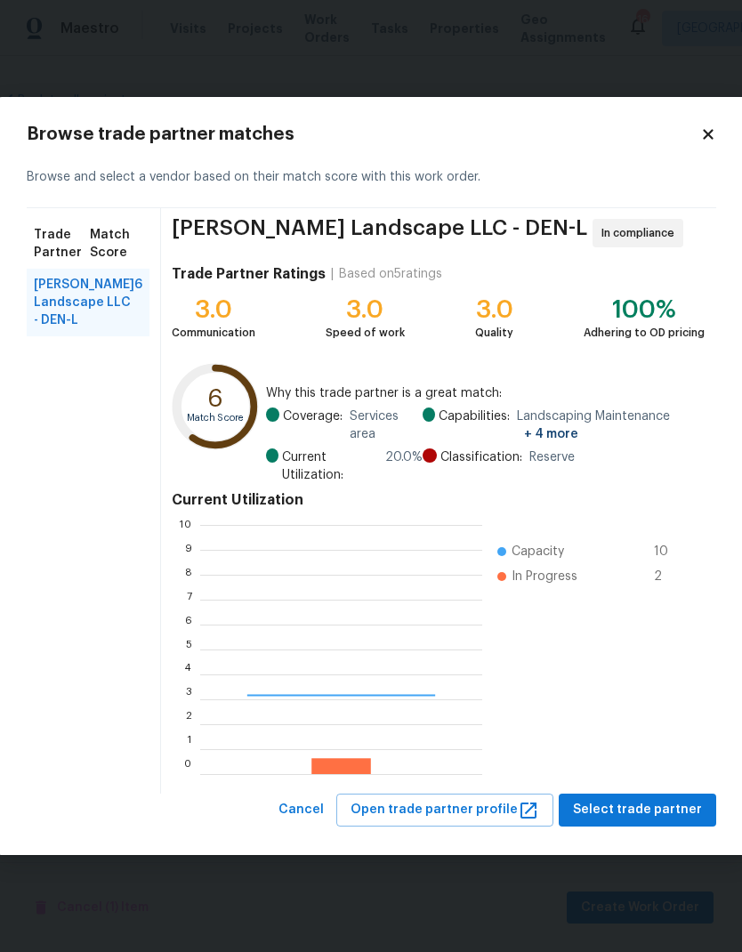
scroll to position [249, 282]
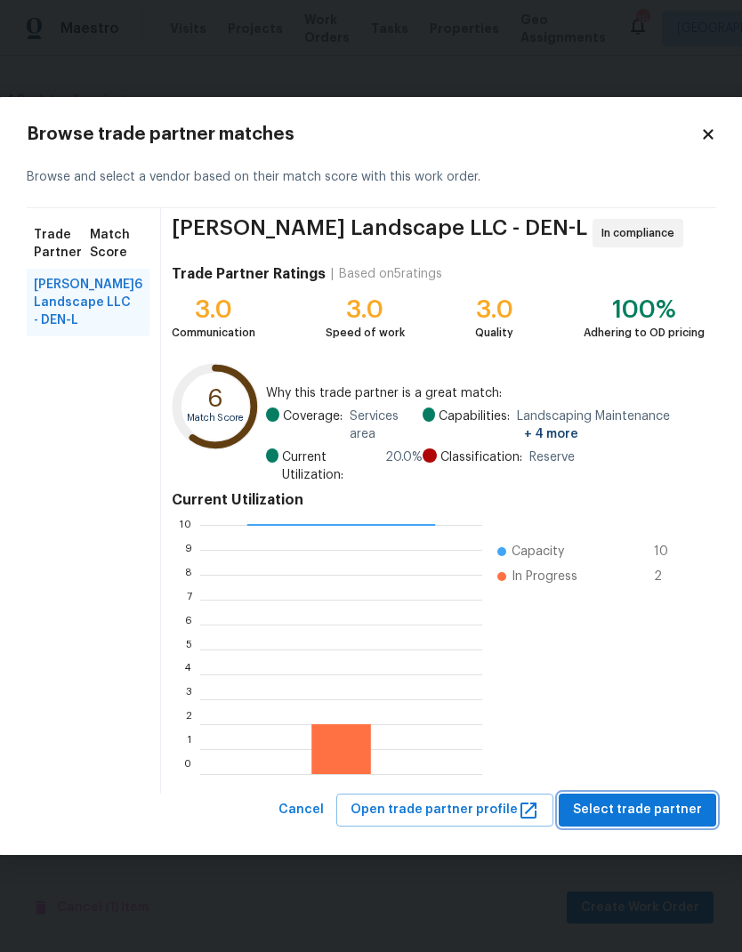
click at [640, 804] on span "Select trade partner" at bounding box center [637, 810] width 129 height 22
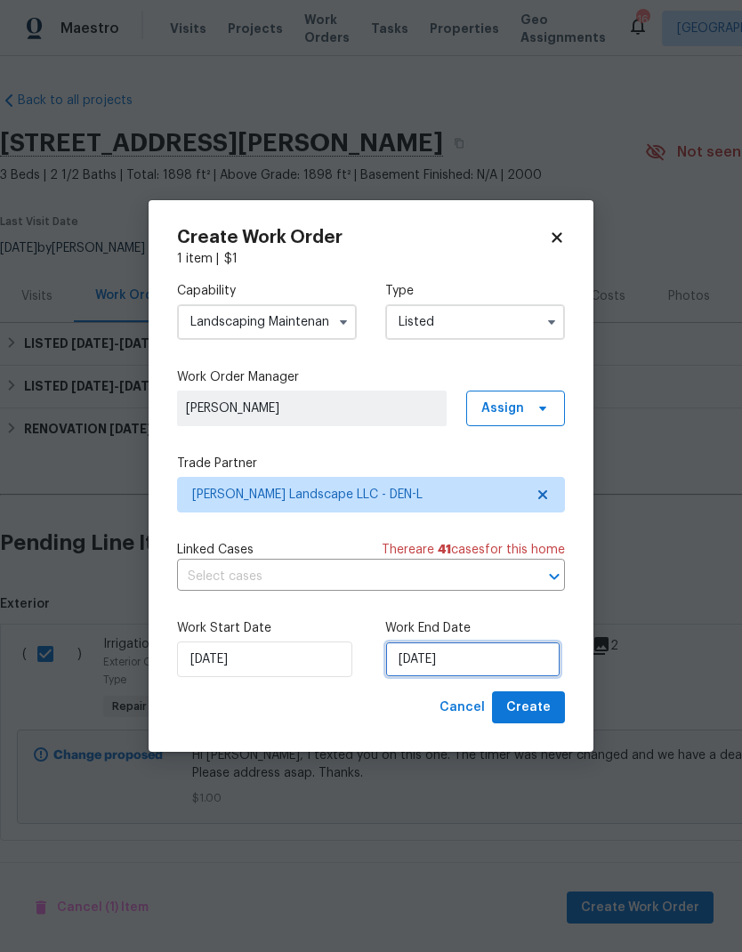
click at [499, 666] on input "[DATE]" at bounding box center [472, 659] width 175 height 36
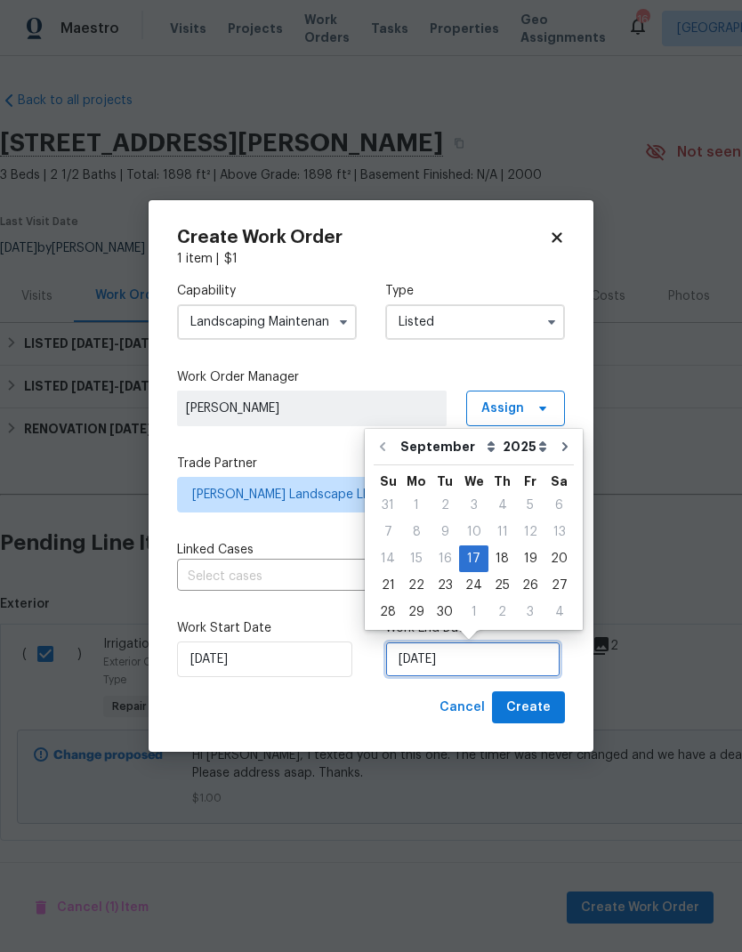
scroll to position [7, 0]
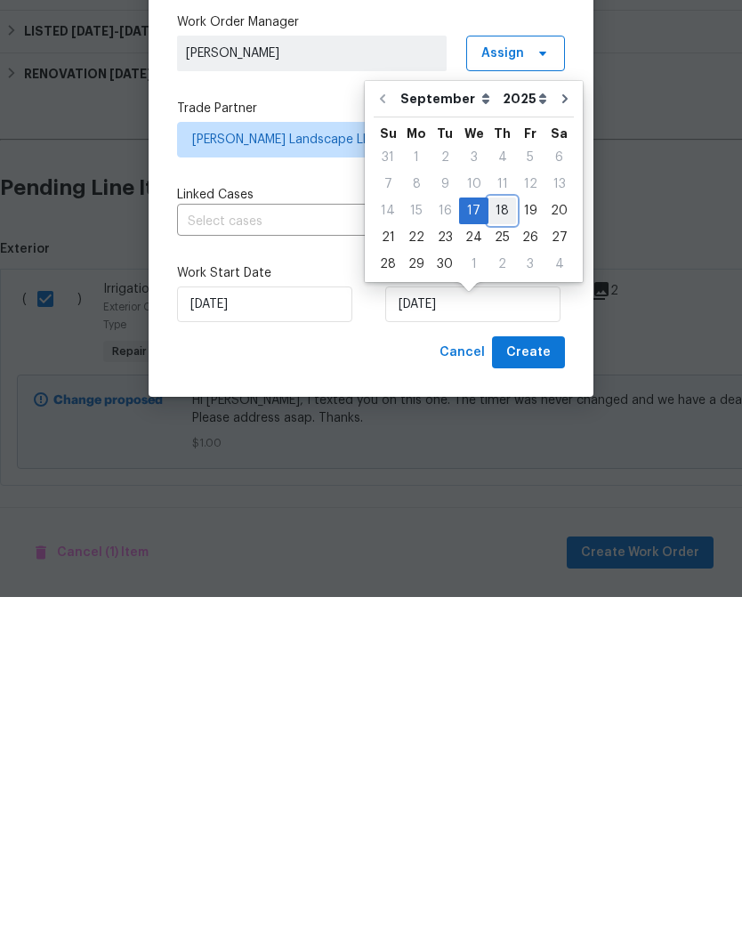
click at [496, 553] on div "18" at bounding box center [502, 565] width 28 height 25
type input "[DATE]"
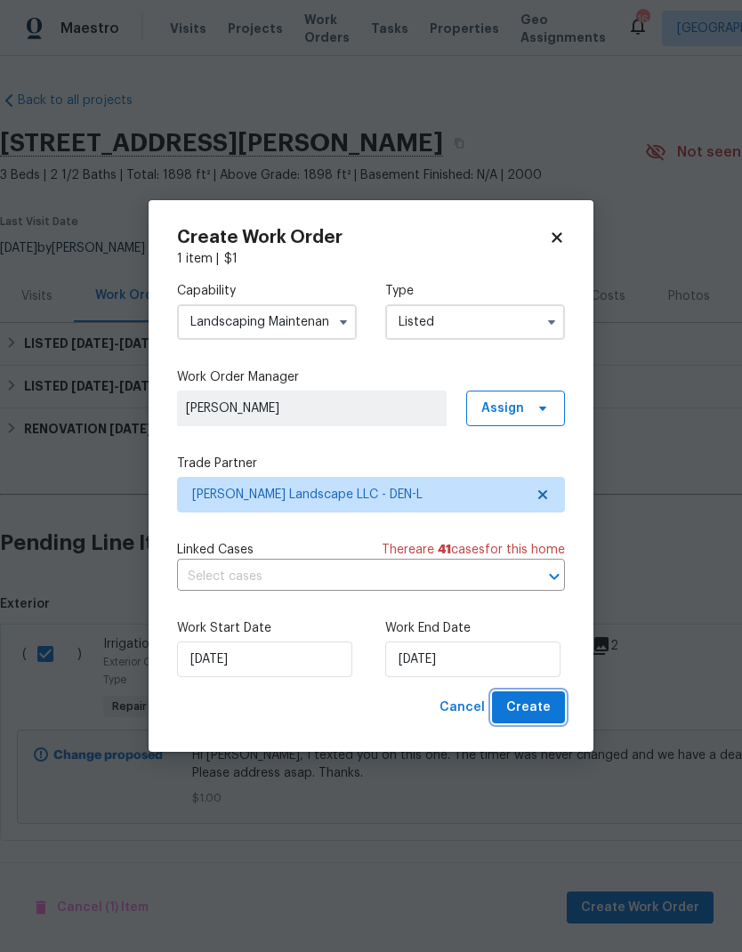
click at [537, 703] on span "Create" at bounding box center [528, 707] width 44 height 22
checkbox input "false"
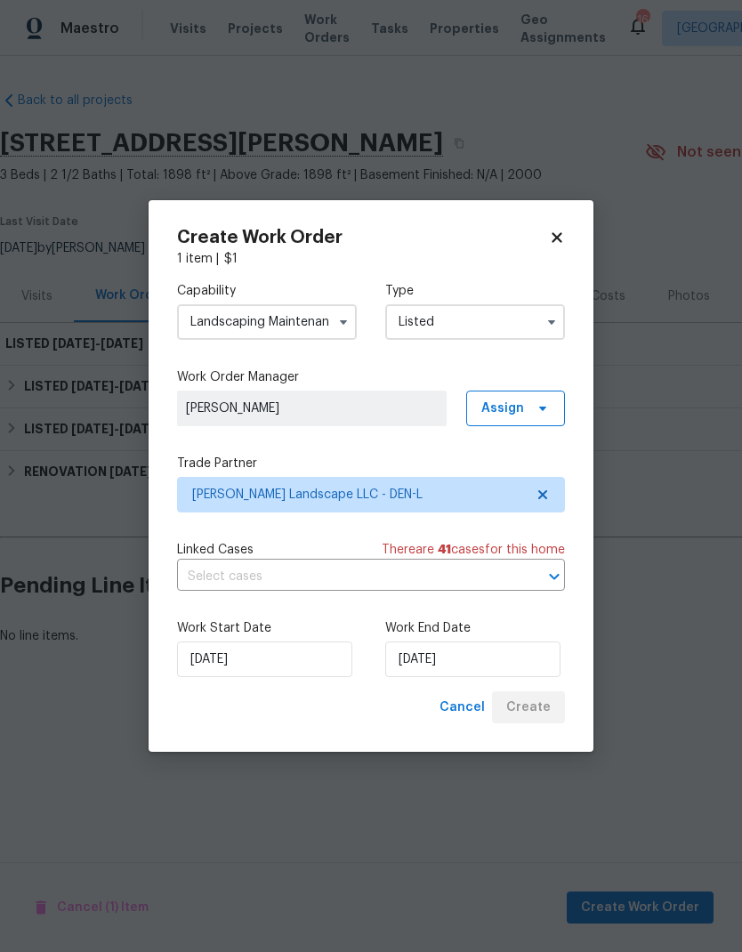
scroll to position [0, 0]
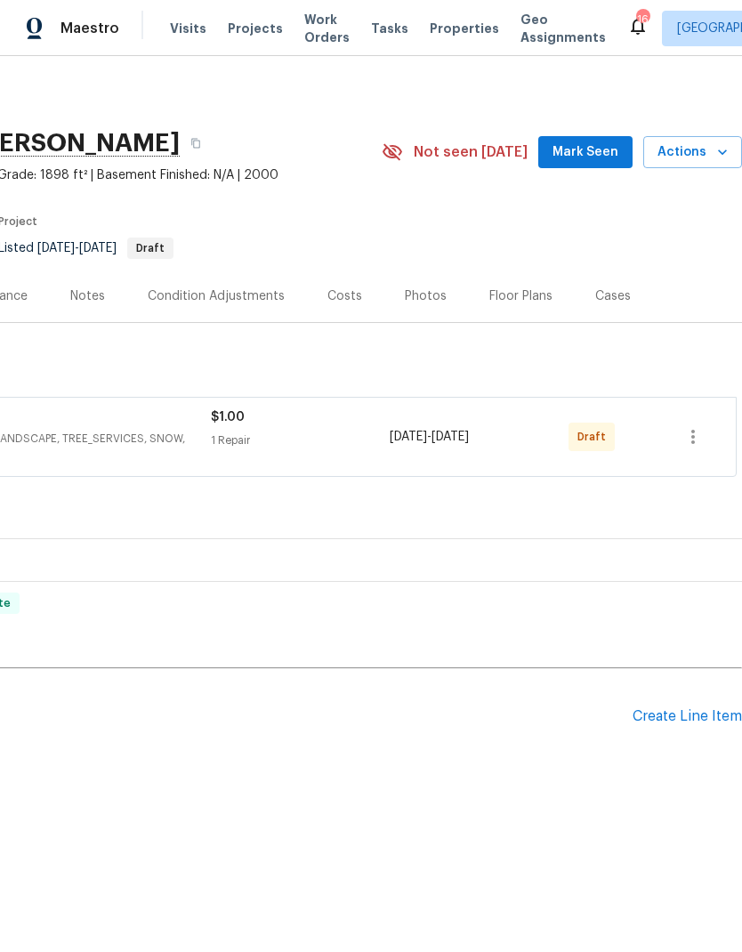
scroll to position [0, 263]
click at [691, 441] on icon "button" at bounding box center [692, 436] width 21 height 21
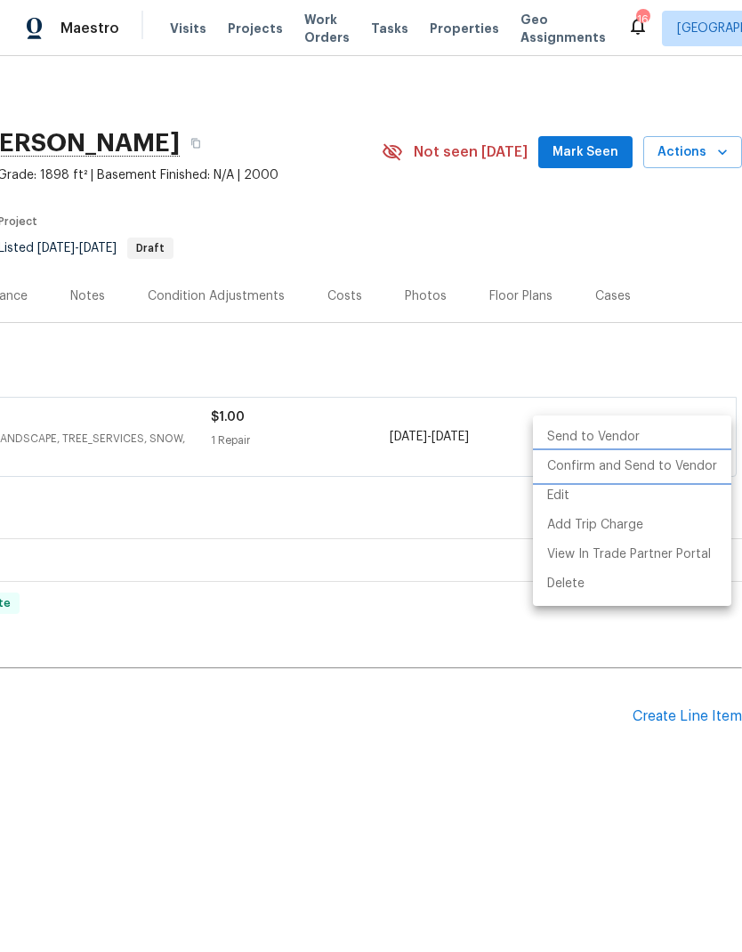
click at [645, 468] on li "Confirm and Send to Vendor" at bounding box center [632, 466] width 198 height 29
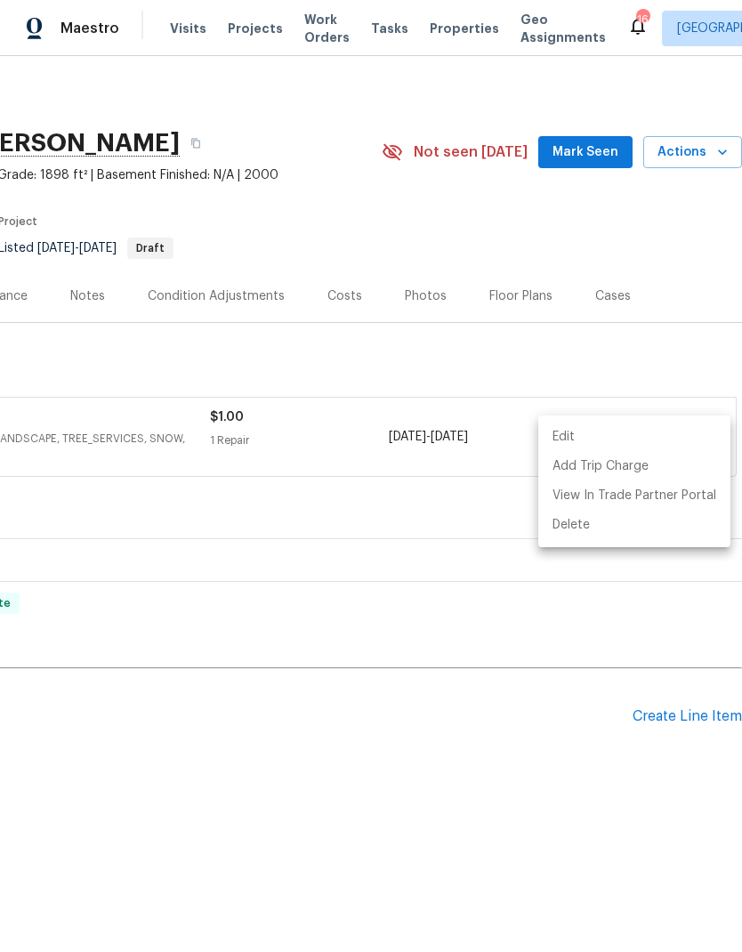
click at [564, 776] on div at bounding box center [371, 476] width 742 height 952
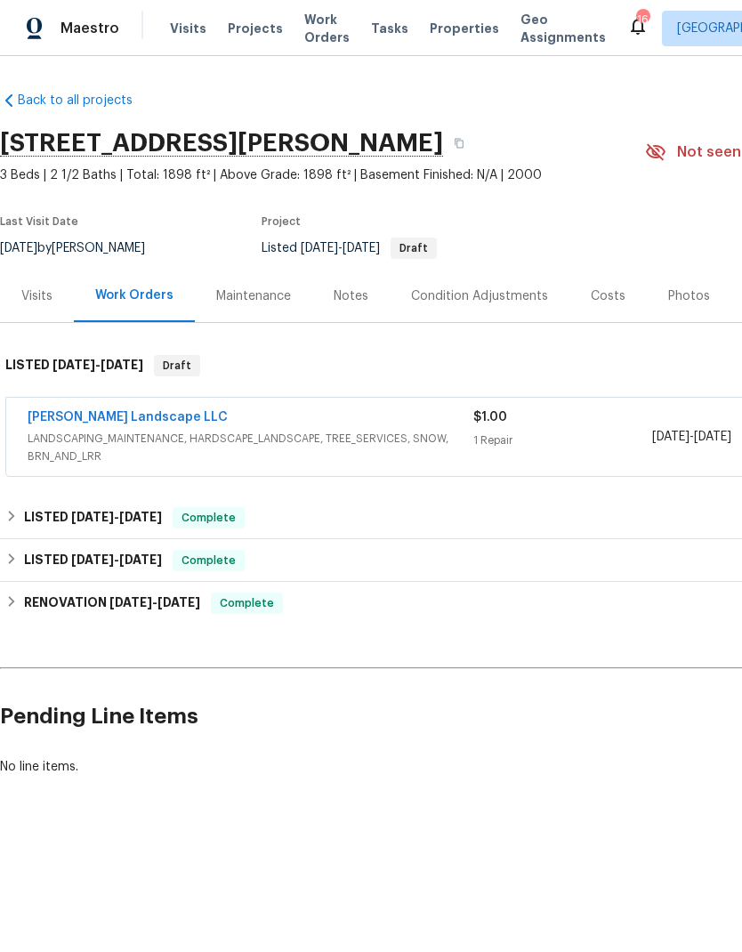
scroll to position [0, 0]
click at [365, 292] on div "Notes" at bounding box center [350, 295] width 77 height 52
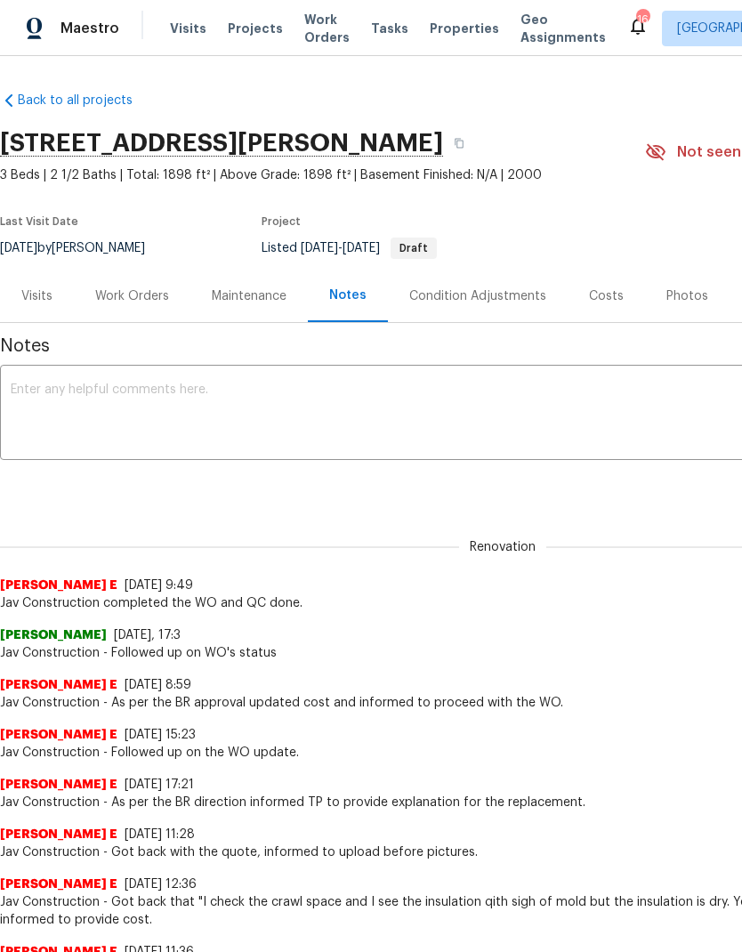
click at [475, 414] on textarea at bounding box center [503, 414] width 984 height 62
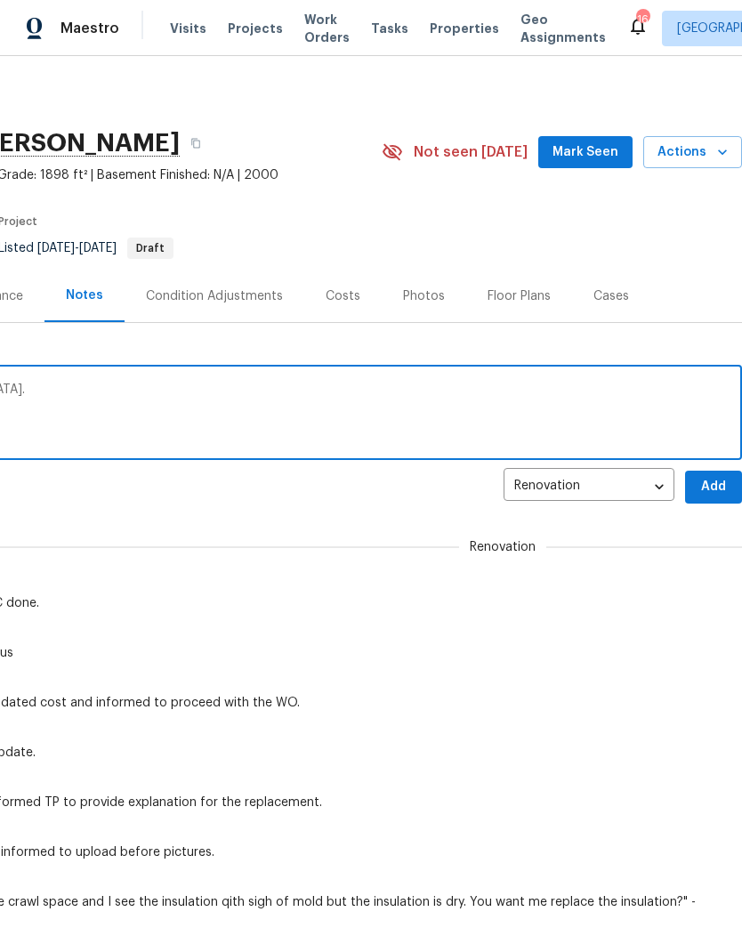
scroll to position [0, 263]
type textarea "Lawn is dead. Sent wo to Dalia."
click at [711, 490] on span "Add" at bounding box center [713, 487] width 28 height 22
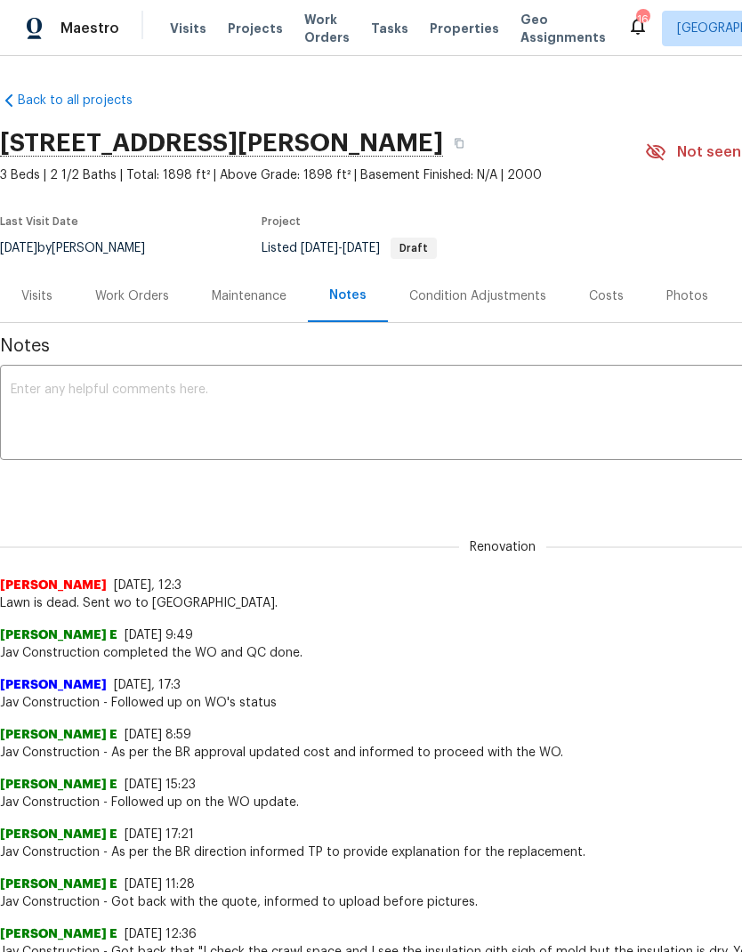
scroll to position [0, 0]
click at [130, 290] on div "Work Orders" at bounding box center [132, 296] width 74 height 18
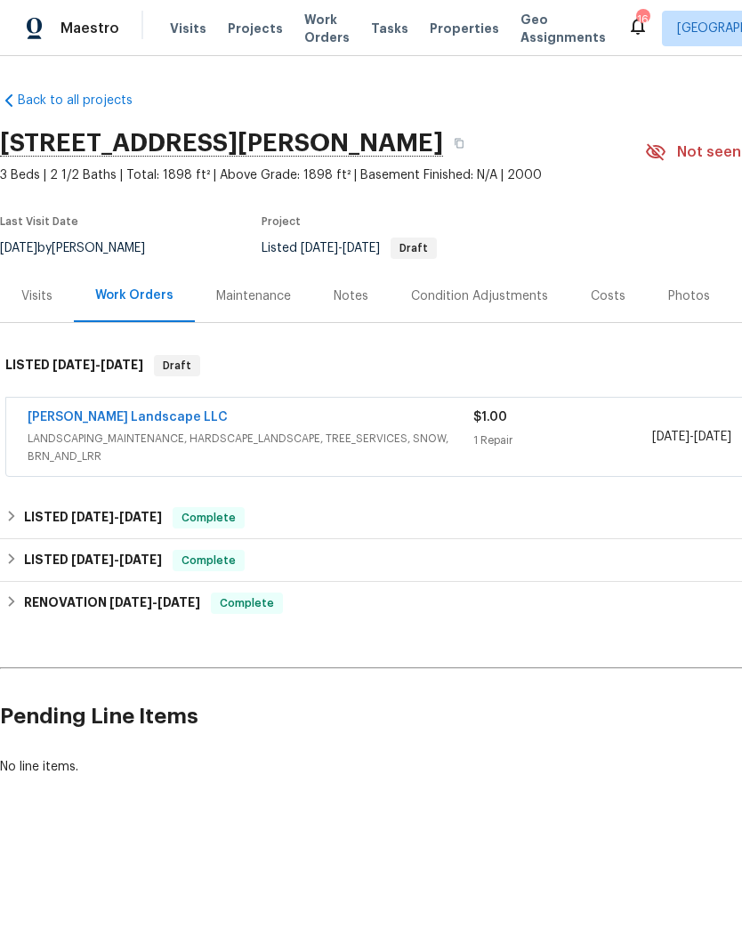
click at [24, 512] on h6 "LISTED [DATE] - [DATE]" at bounding box center [93, 517] width 138 height 21
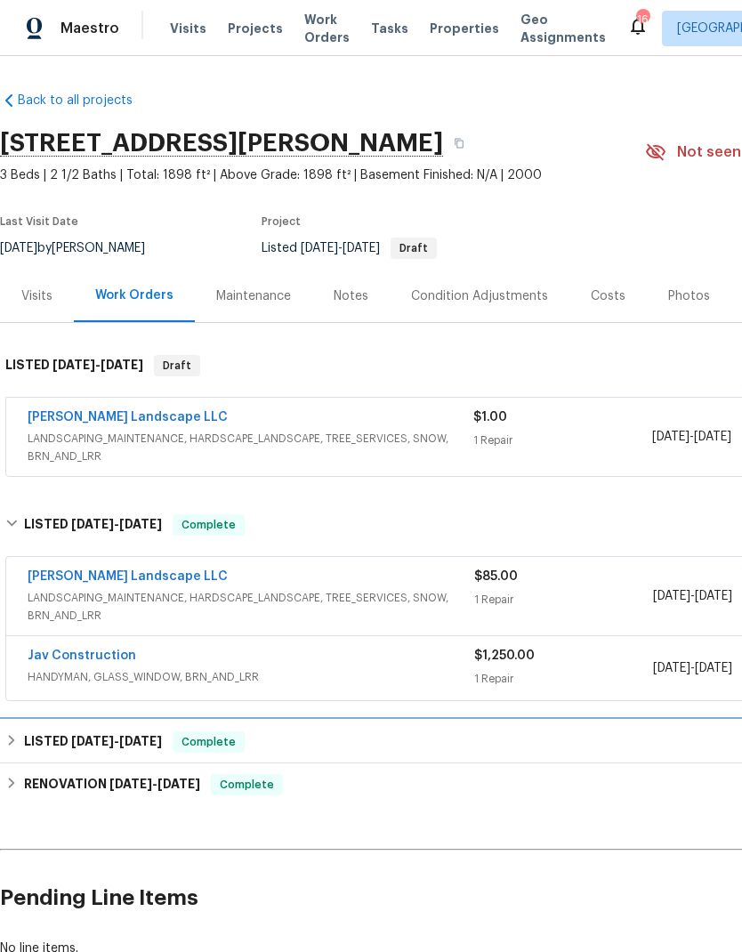
click at [27, 745] on h6 "LISTED 5/22/25 - 5/23/25" at bounding box center [93, 741] width 138 height 21
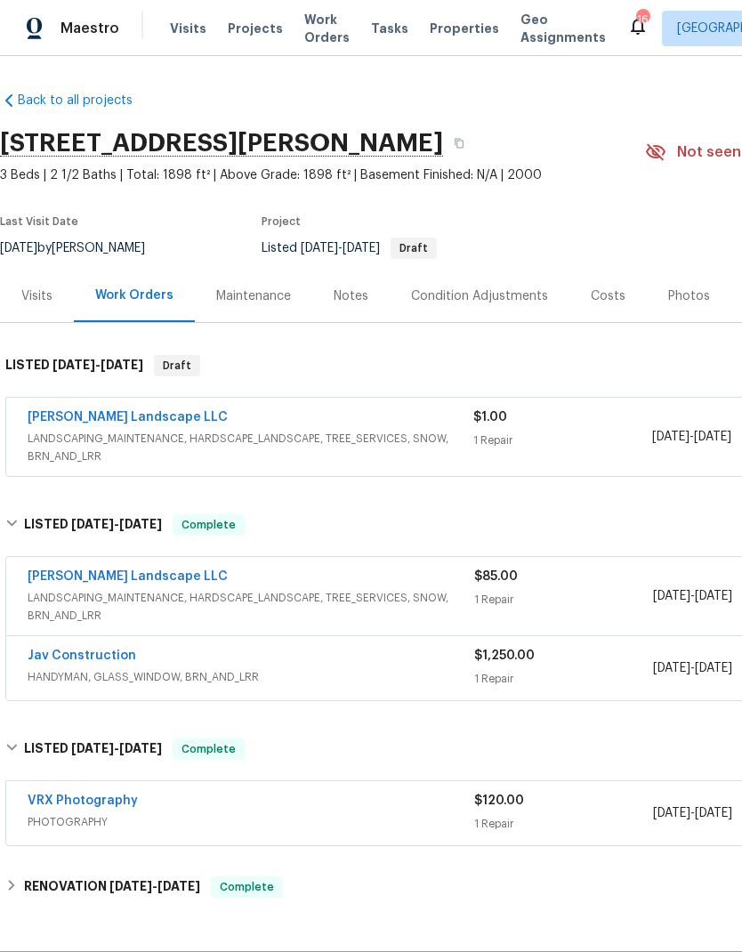
click at [103, 570] on link "[PERSON_NAME] Landscape LLC" at bounding box center [128, 576] width 200 height 12
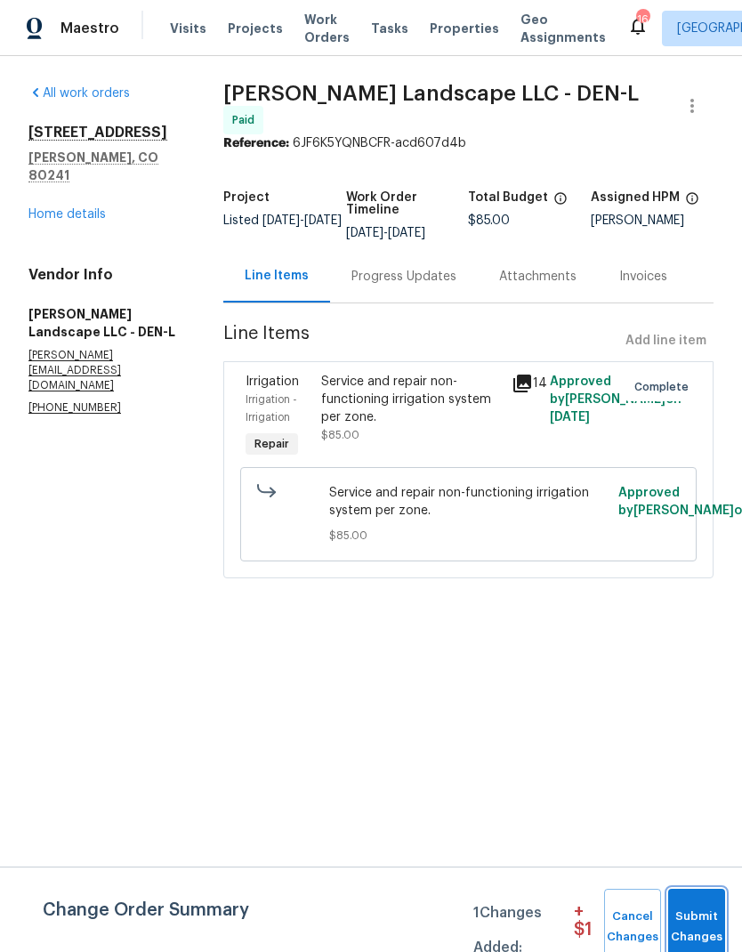
click at [702, 901] on button "Submit Changes" at bounding box center [696, 926] width 57 height 76
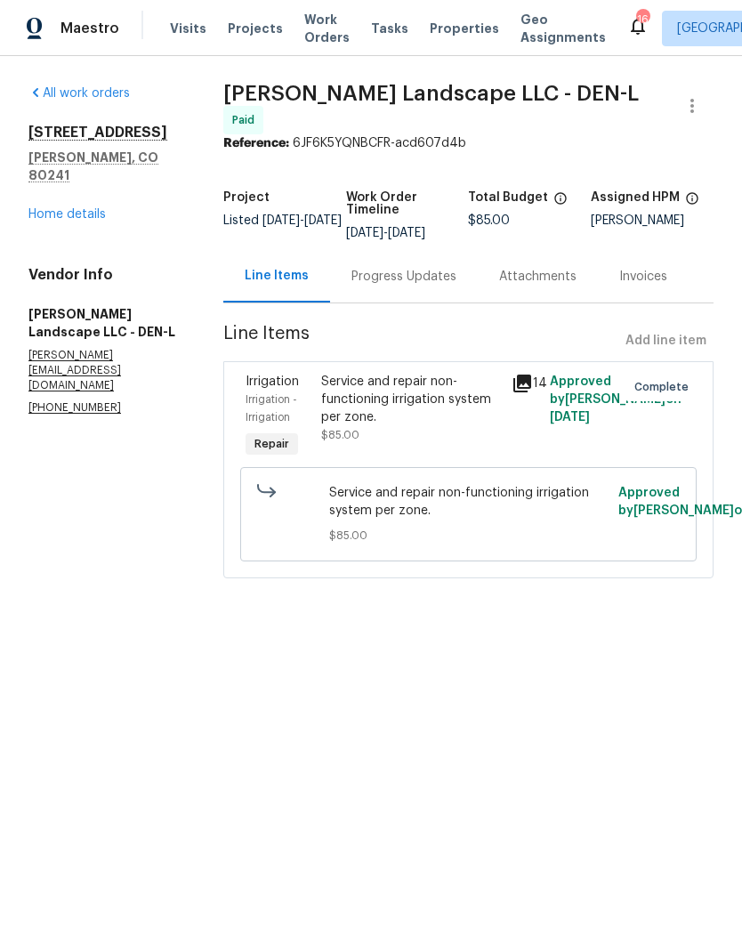
click at [74, 208] on link "Home details" at bounding box center [66, 214] width 77 height 12
